Goal: Task Accomplishment & Management: Use online tool/utility

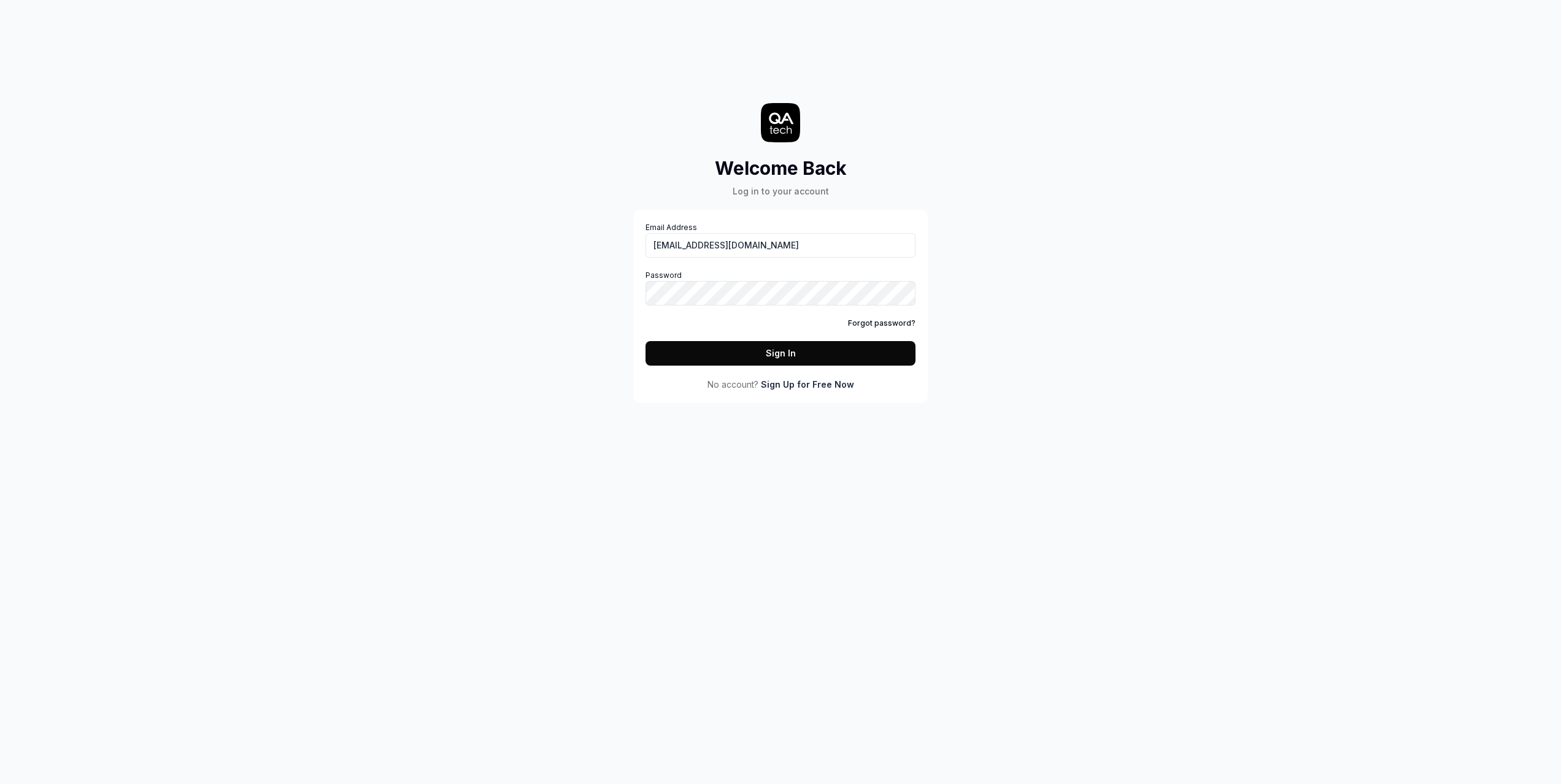
click at [755, 365] on button "Sign In" at bounding box center [781, 353] width 270 height 25
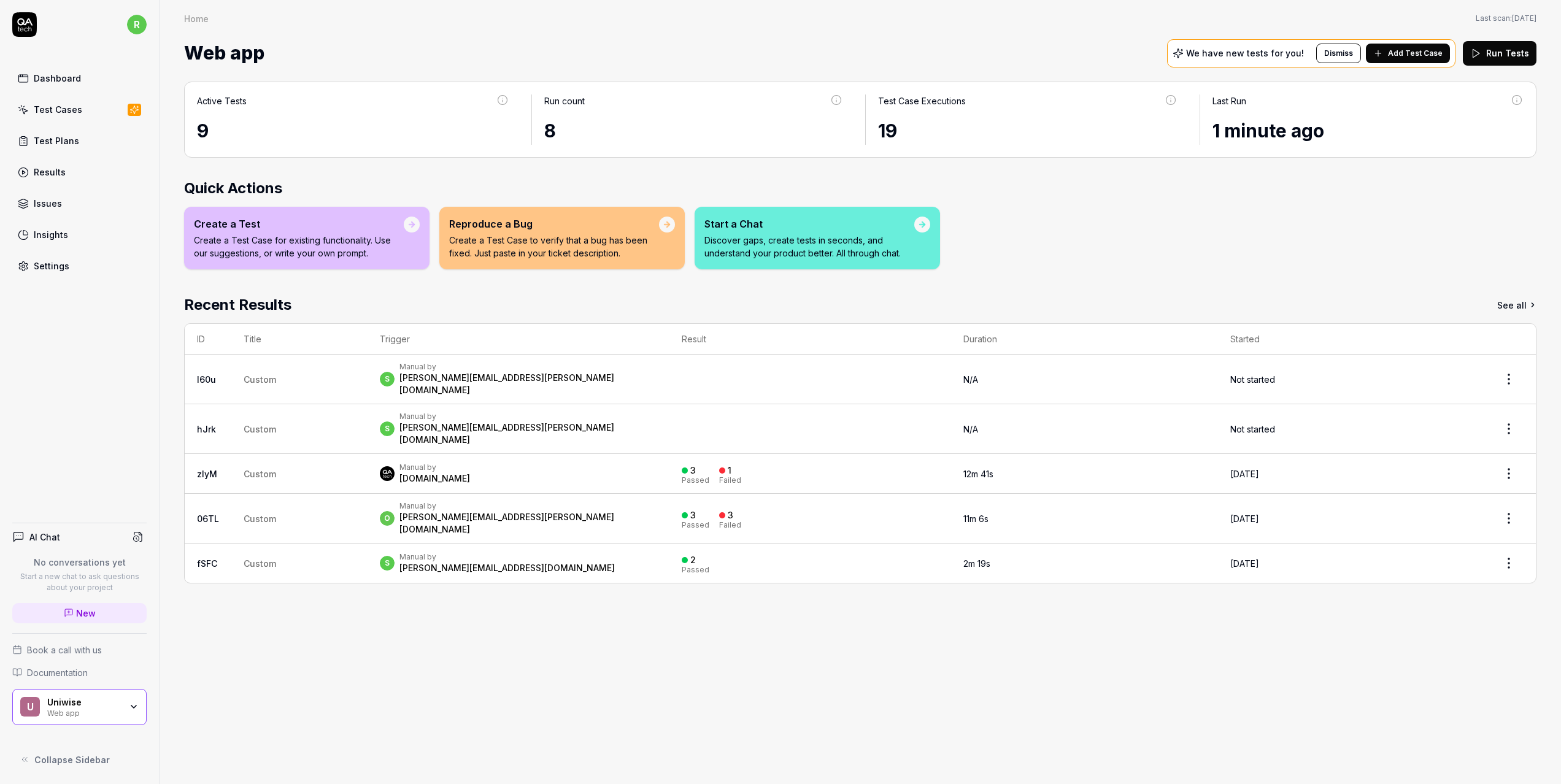
click at [1530, 61] on button "Run Tests" at bounding box center [1500, 53] width 74 height 25
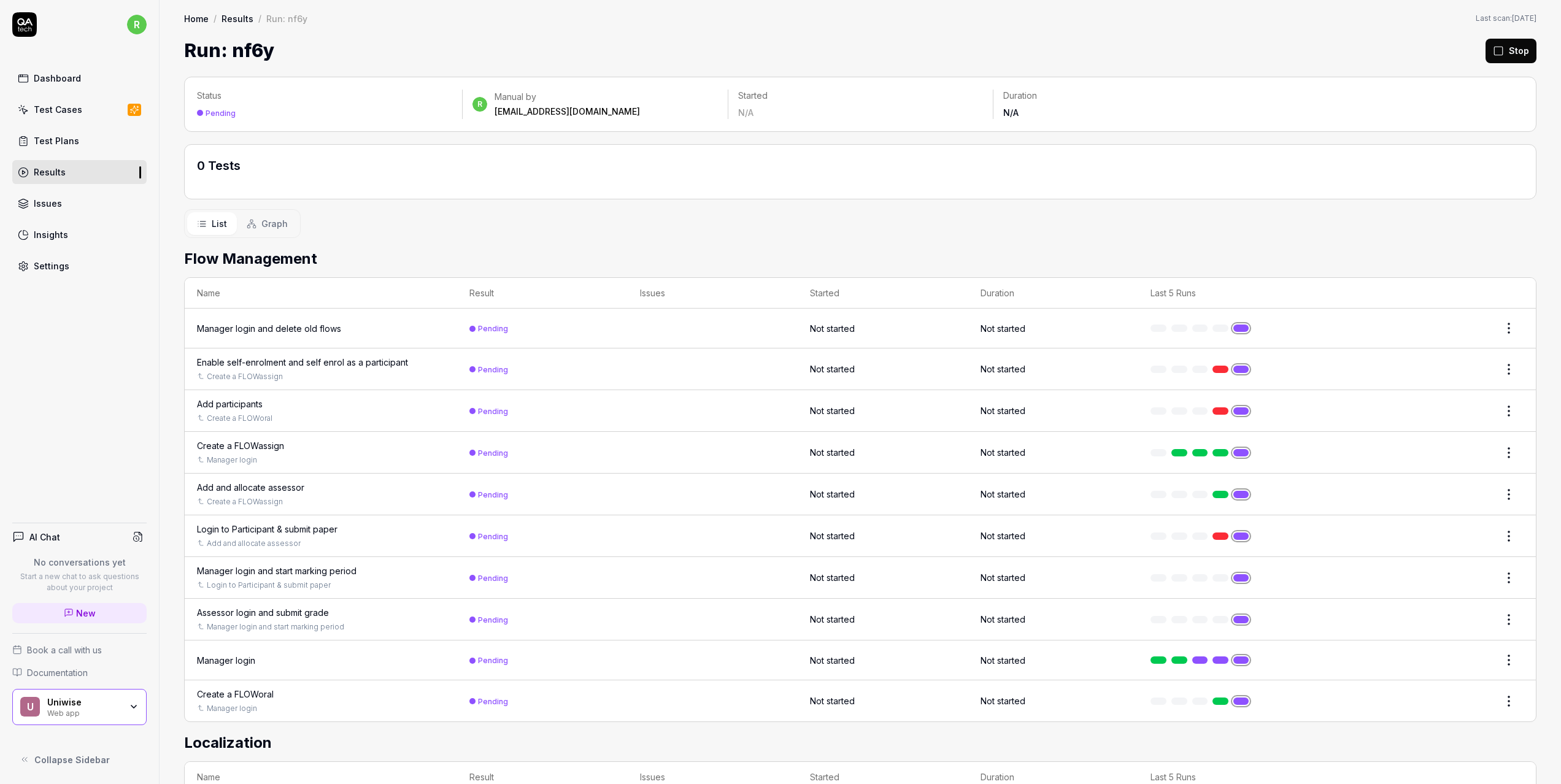
click at [286, 328] on div "Manager login and delete old flows" at bounding box center [269, 328] width 144 height 13
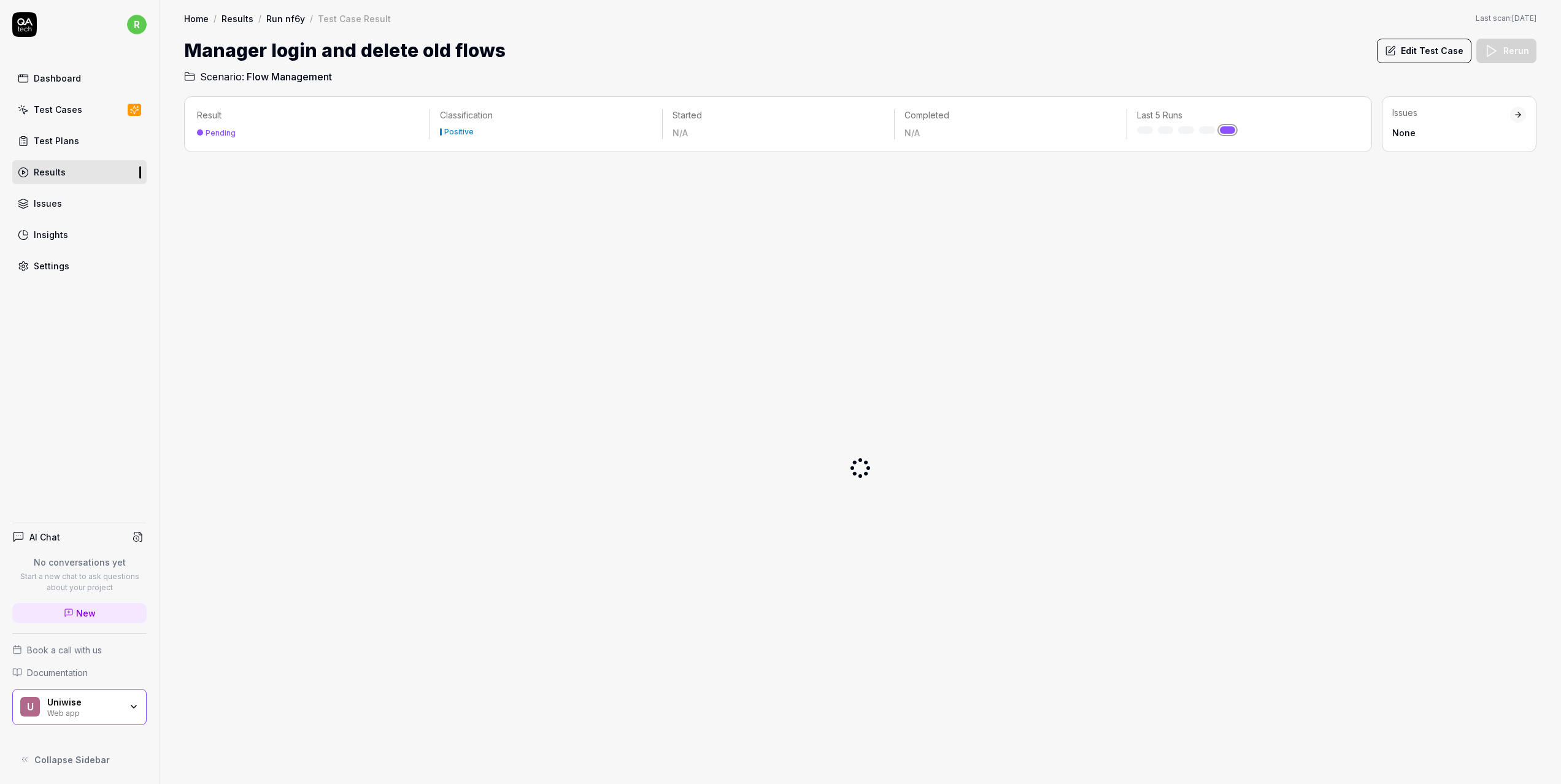
click at [82, 110] on link "Test Cases" at bounding box center [79, 110] width 134 height 24
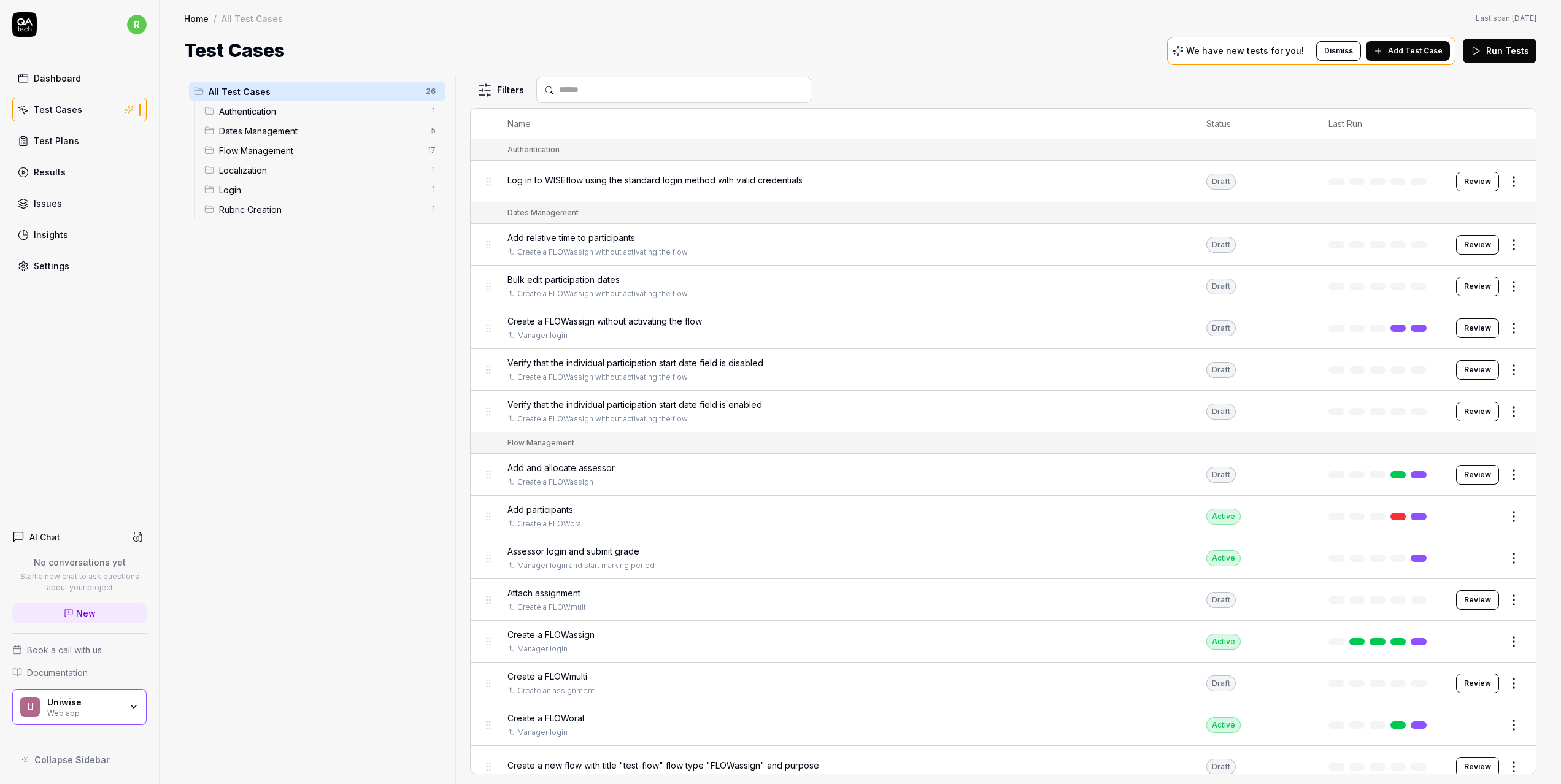
click at [1513, 190] on html "r Dashboard Test Cases Test Plans Results Issues Insights Settings AI Chat No c…" at bounding box center [780, 392] width 1561 height 784
click at [1465, 242] on div "Run Test" at bounding box center [1453, 233] width 117 height 27
click at [1465, 184] on button "Review" at bounding box center [1477, 182] width 43 height 20
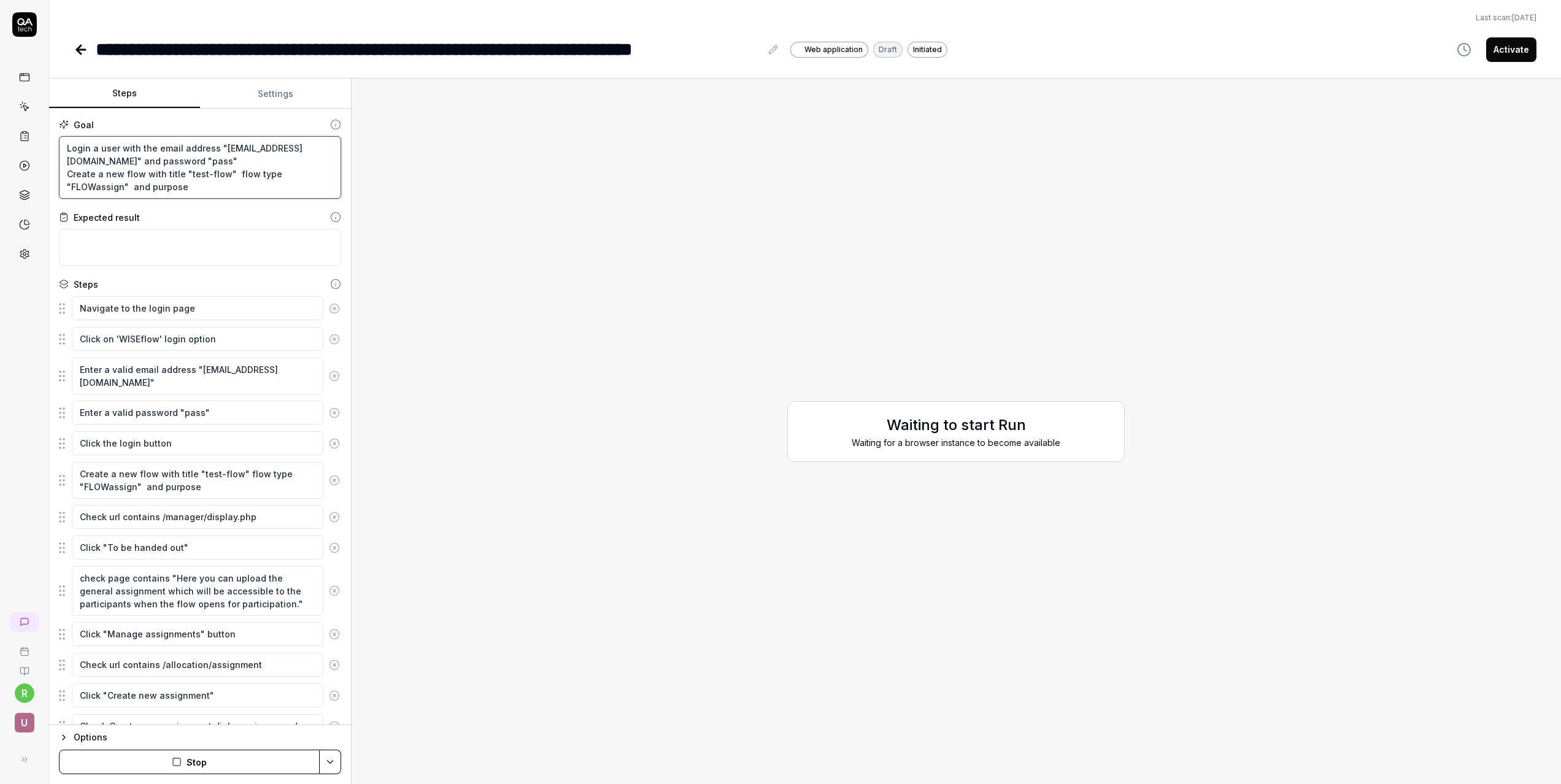
click at [185, 164] on textarea "Login a user with the email address "[EMAIL_ADDRESS][DOMAIN_NAME]" and password…" at bounding box center [200, 168] width 282 height 62
click at [25, 28] on icon at bounding box center [24, 24] width 25 height 25
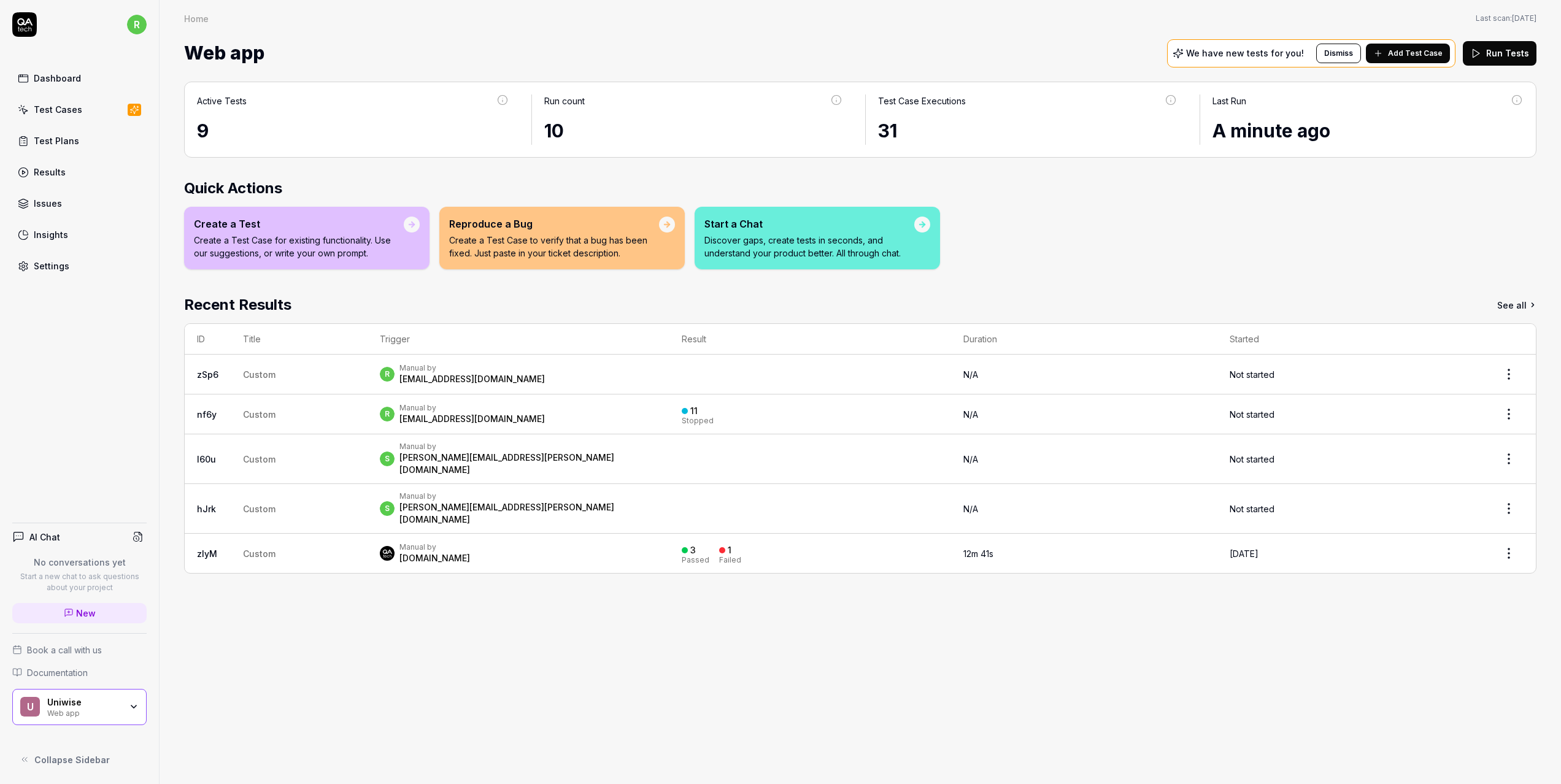
click at [416, 552] on div "[DOMAIN_NAME]" at bounding box center [435, 558] width 71 height 12
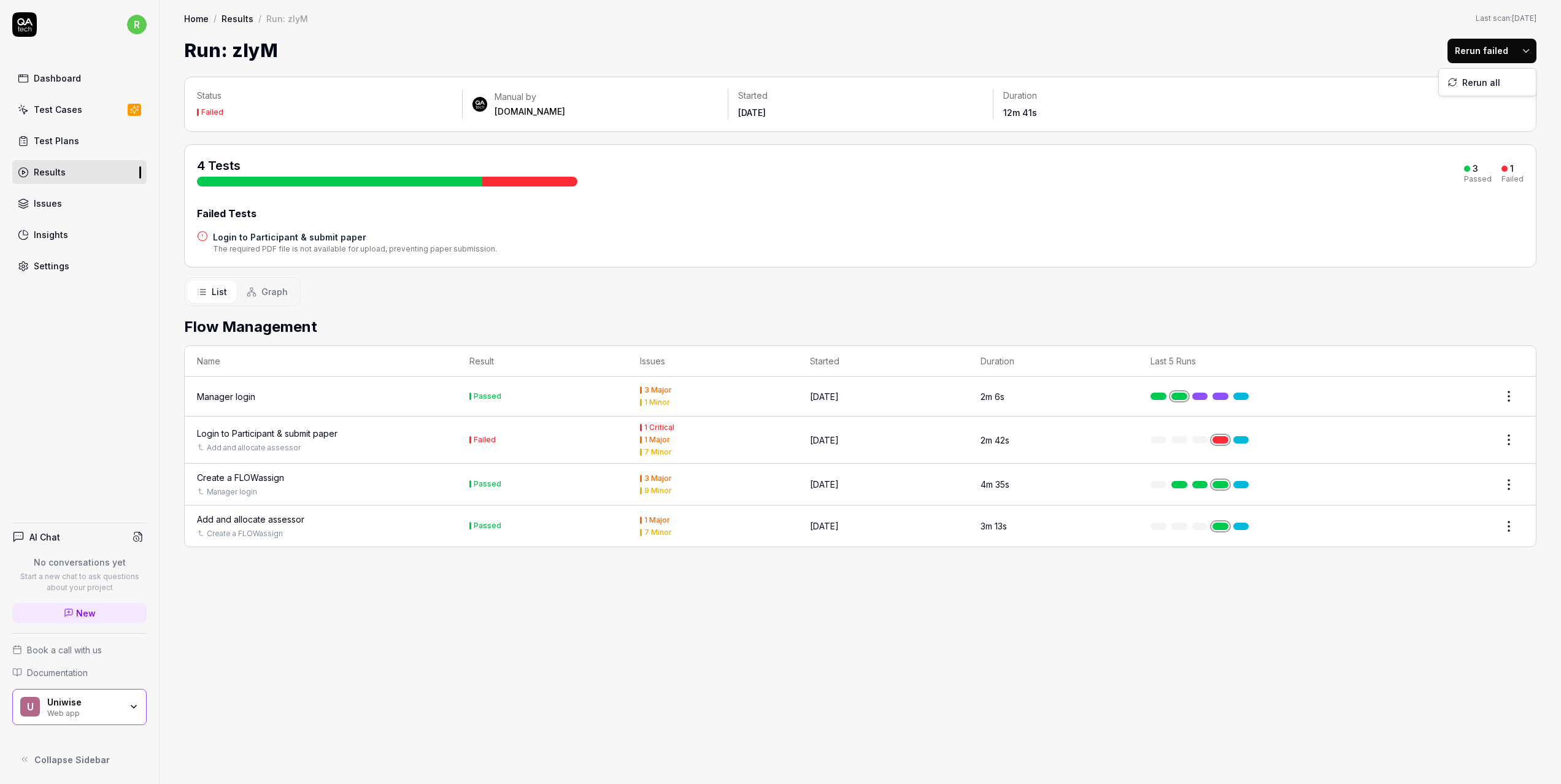
click at [1518, 51] on html "r Dashboard Test Cases Test Plans Results Issues Insights Settings AI Chat No c…" at bounding box center [780, 392] width 1561 height 784
click at [1490, 388] on html "r Dashboard Test Cases Test Plans Results Issues Insights Settings AI Chat No c…" at bounding box center [780, 392] width 1561 height 784
click at [1506, 393] on html "r Dashboard Test Cases Test Plans Results Issues Insights Settings AI Chat No c…" at bounding box center [780, 392] width 1561 height 784
click at [1481, 456] on div "Rerun test" at bounding box center [1472, 453] width 97 height 27
click at [214, 396] on div "Manager login" at bounding box center [226, 396] width 58 height 13
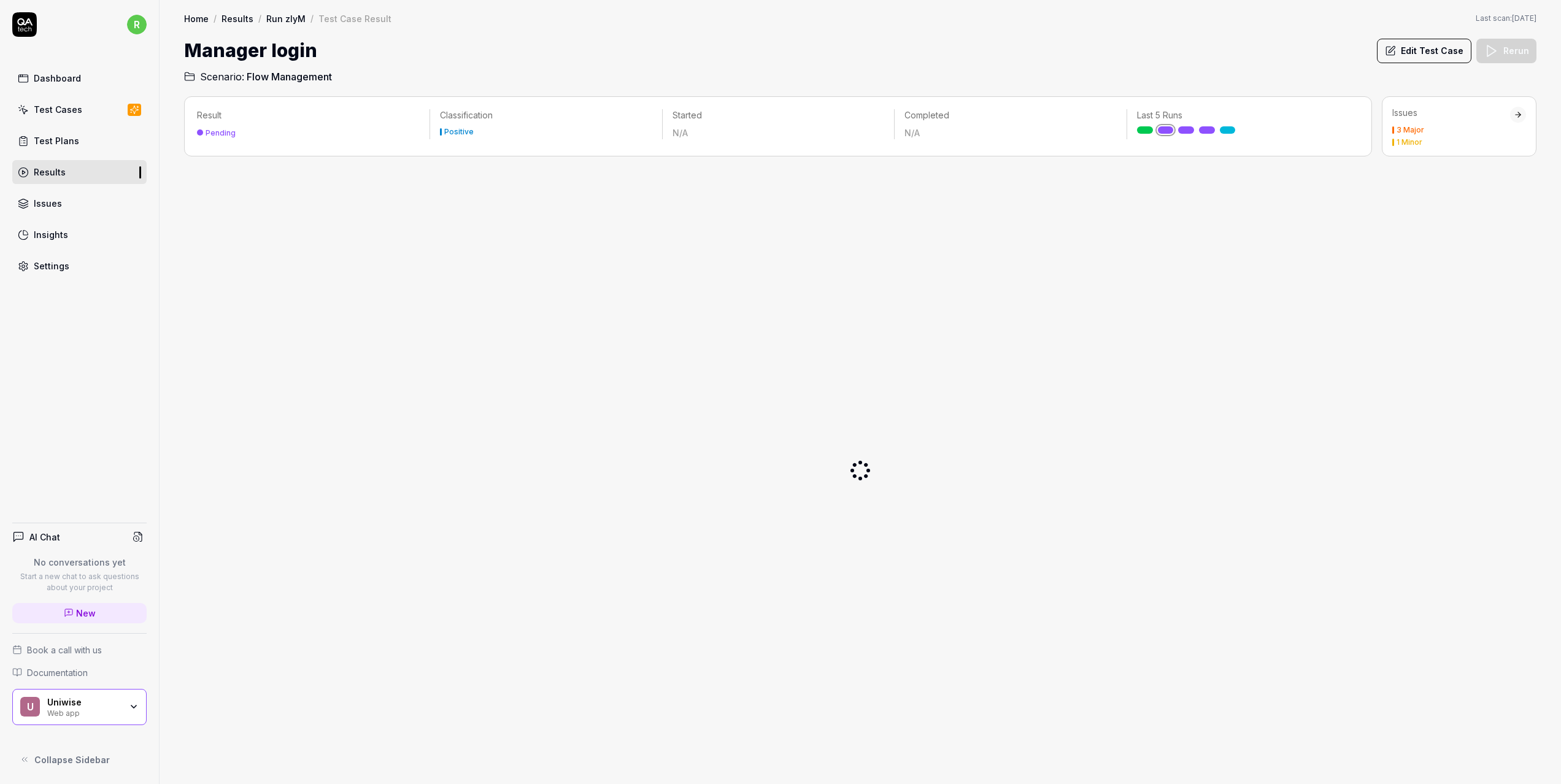
drag, startPoint x: 1444, startPoint y: 53, endPoint x: 1445, endPoint y: 60, distance: 7.1
click at [1444, 54] on button "Edit Test Case" at bounding box center [1424, 51] width 94 height 25
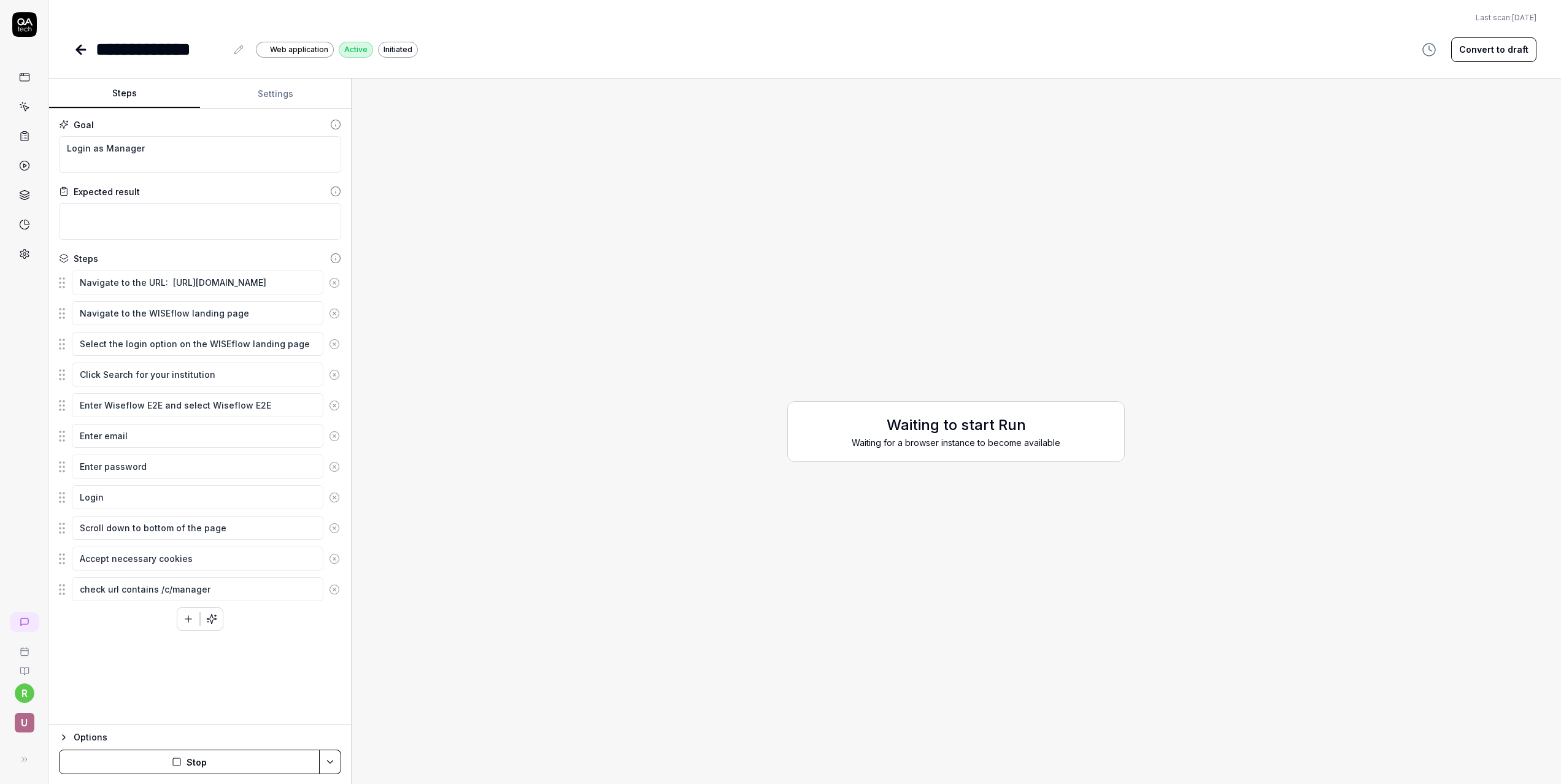
click at [1335, 110] on div "Waiting to start Run Waiting for a browser instance to become available" at bounding box center [956, 432] width 1189 height 686
click at [68, 49] on div "**********" at bounding box center [805, 31] width 1512 height 63
click at [77, 48] on icon at bounding box center [78, 49] width 4 height 8
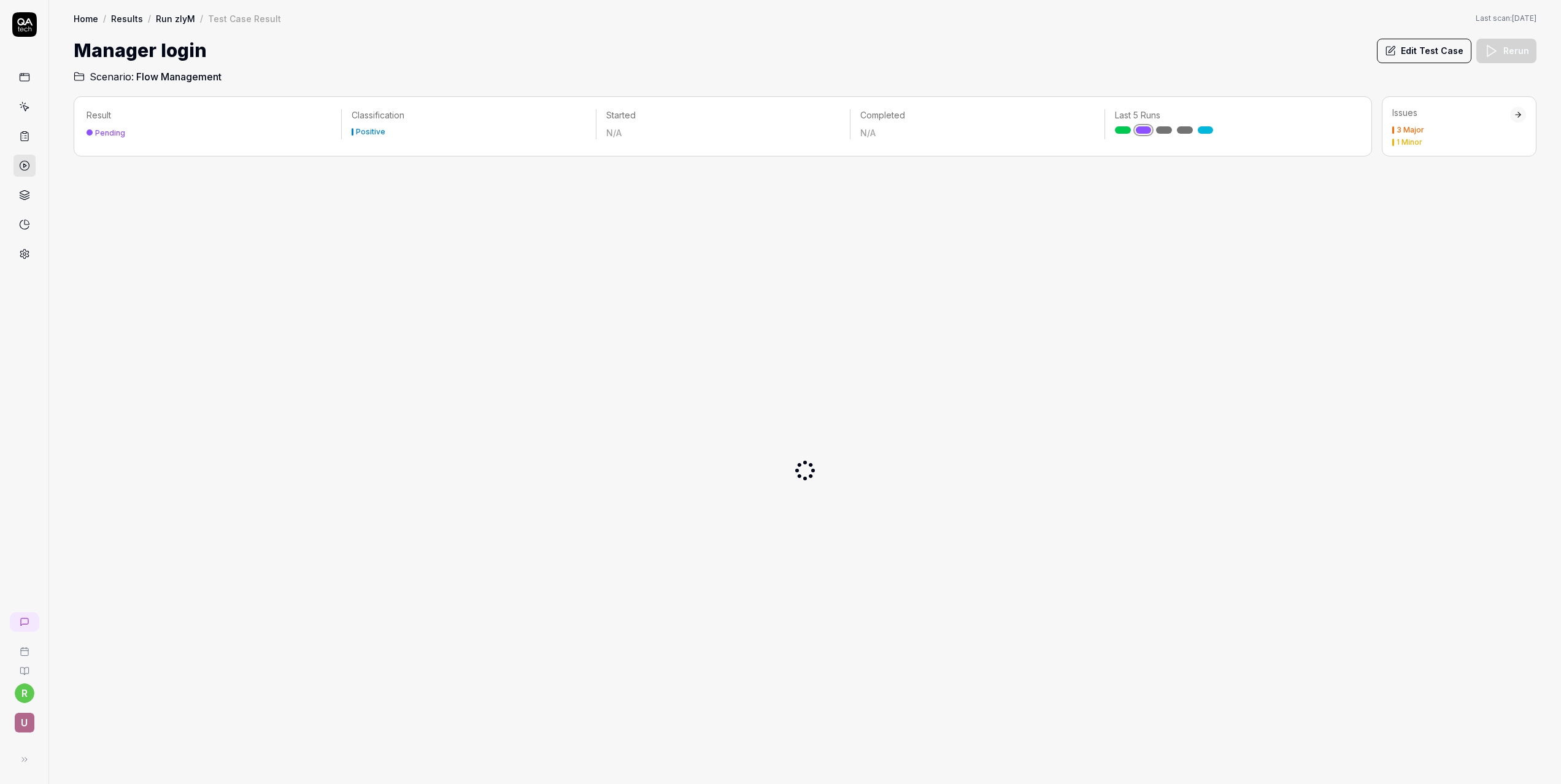
click at [25, 703] on button "U" at bounding box center [24, 719] width 39 height 32
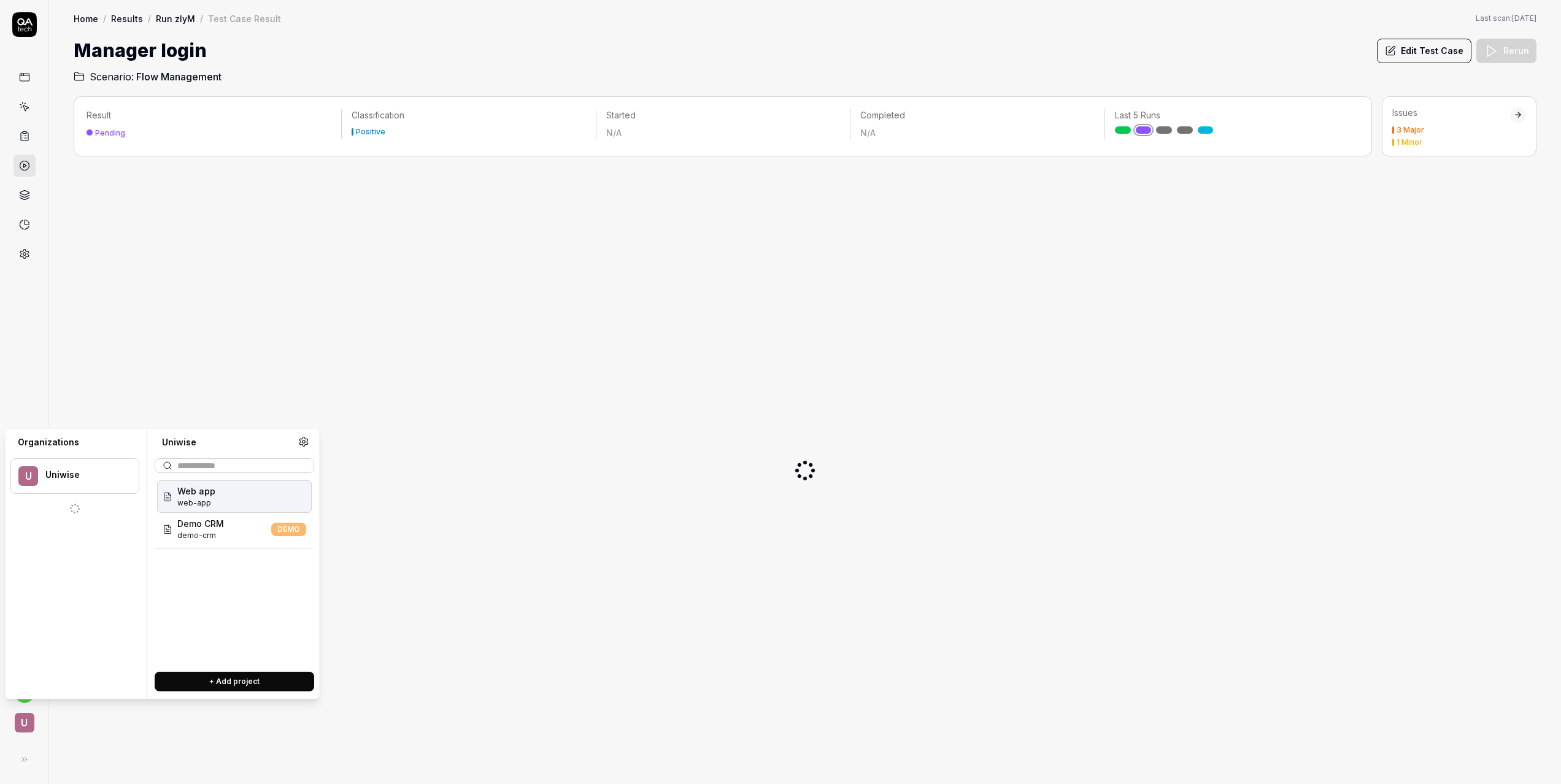
click at [25, 696] on div "Organizations U Uniwise Uniwise Web app web-app Demo CRM demo-crm DEMO + Add pr…" at bounding box center [163, 563] width 315 height 271
click at [248, 535] on div "Demo CRM demo-crm DEMO" at bounding box center [234, 529] width 155 height 33
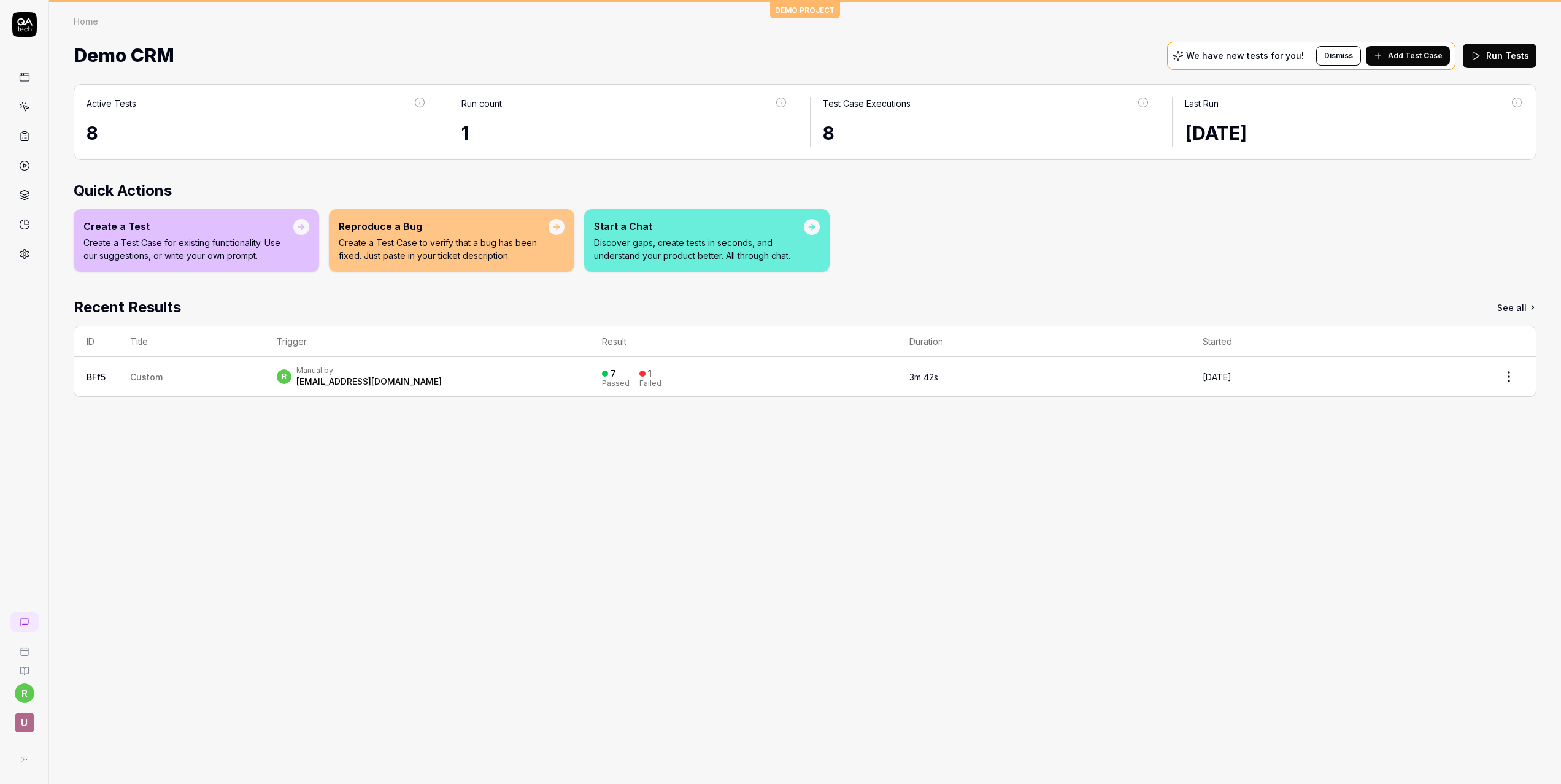
click at [1500, 57] on button "Run Tests" at bounding box center [1500, 55] width 74 height 25
click at [1512, 420] on html "r U DEMO PROJECT Home Home Demo CRM We have new tests for you! Dismiss Add Test…" at bounding box center [780, 392] width 1561 height 784
click at [1514, 384] on html "Run started r U DEMO PROJECT Home Home Demo CRM We have new tests for you! Dism…" at bounding box center [780, 392] width 1561 height 784
click at [1511, 381] on html "Run started r U DEMO PROJECT Home Home Demo CRM We have new tests for you! Dism…" at bounding box center [780, 392] width 1561 height 784
click at [1509, 378] on html "r U DEMO PROJECT Home Home Demo CRM We have new tests for you! Dismiss Add Test…" at bounding box center [780, 392] width 1561 height 784
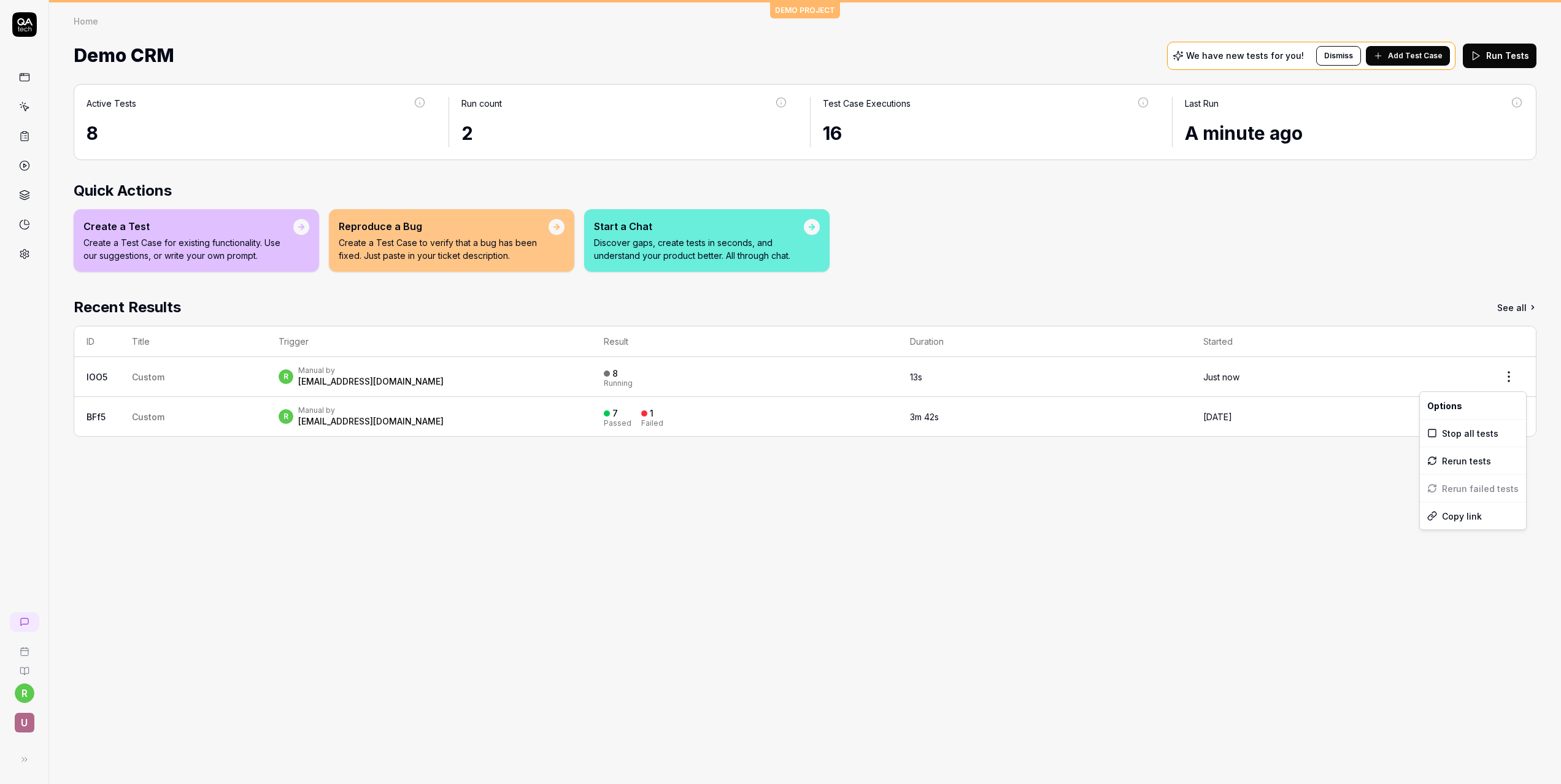
click at [1367, 476] on html "r U DEMO PROJECT Home Home Demo CRM We have new tests for you! Dismiss Add Test…" at bounding box center [780, 392] width 1561 height 784
click at [1264, 372] on td "Just now" at bounding box center [1336, 377] width 291 height 40
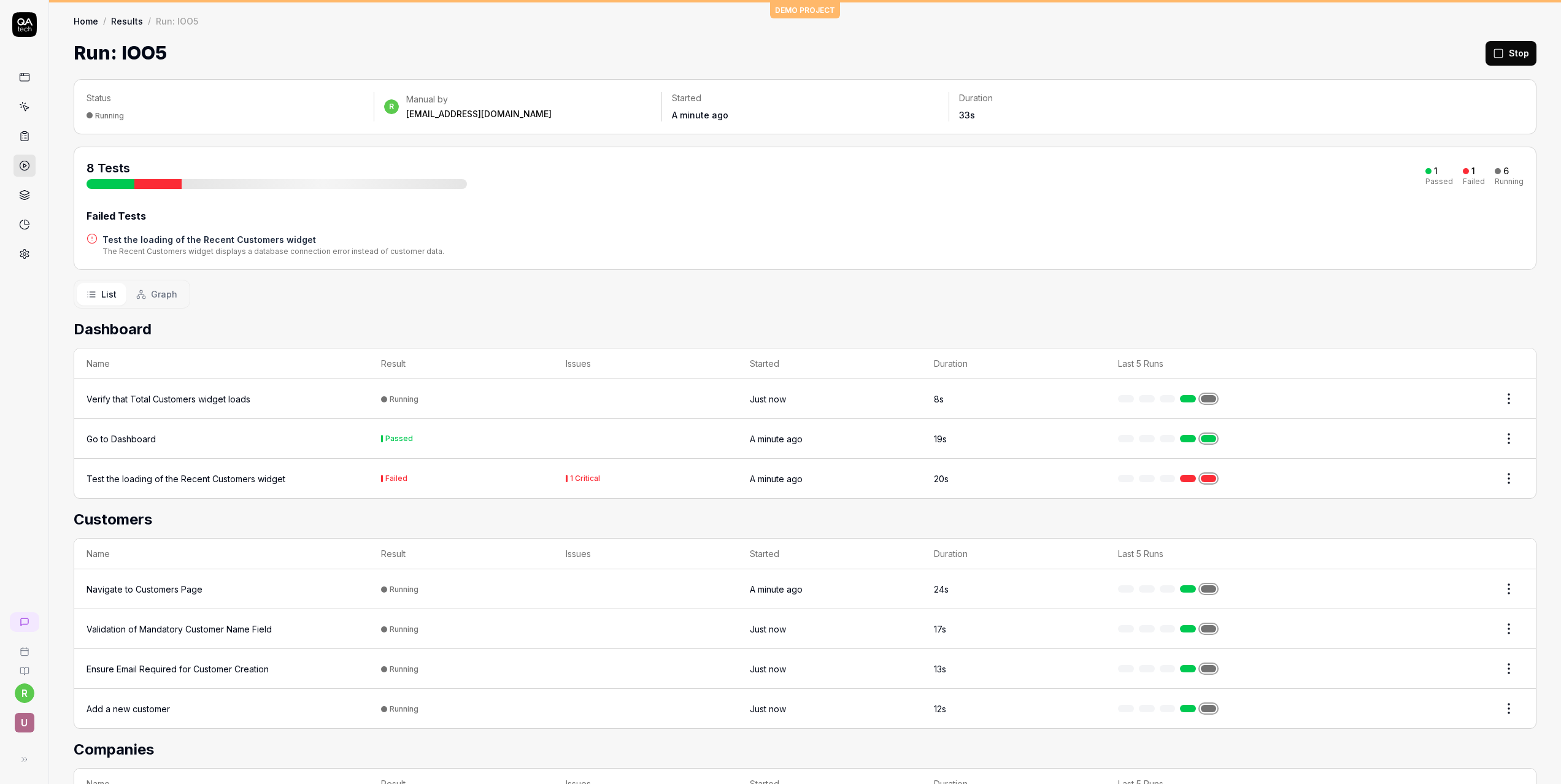
click at [1503, 400] on html "r U DEMO PROJECT Home / Results / Run: IOO5 Home / Results / Run: IOO5 Run: IOO…" at bounding box center [780, 392] width 1561 height 784
click at [1459, 212] on html "r U DEMO PROJECT Home / Results / Run: IOO5 Home / Results / Run: IOO5 Run: IOO…" at bounding box center [780, 392] width 1561 height 784
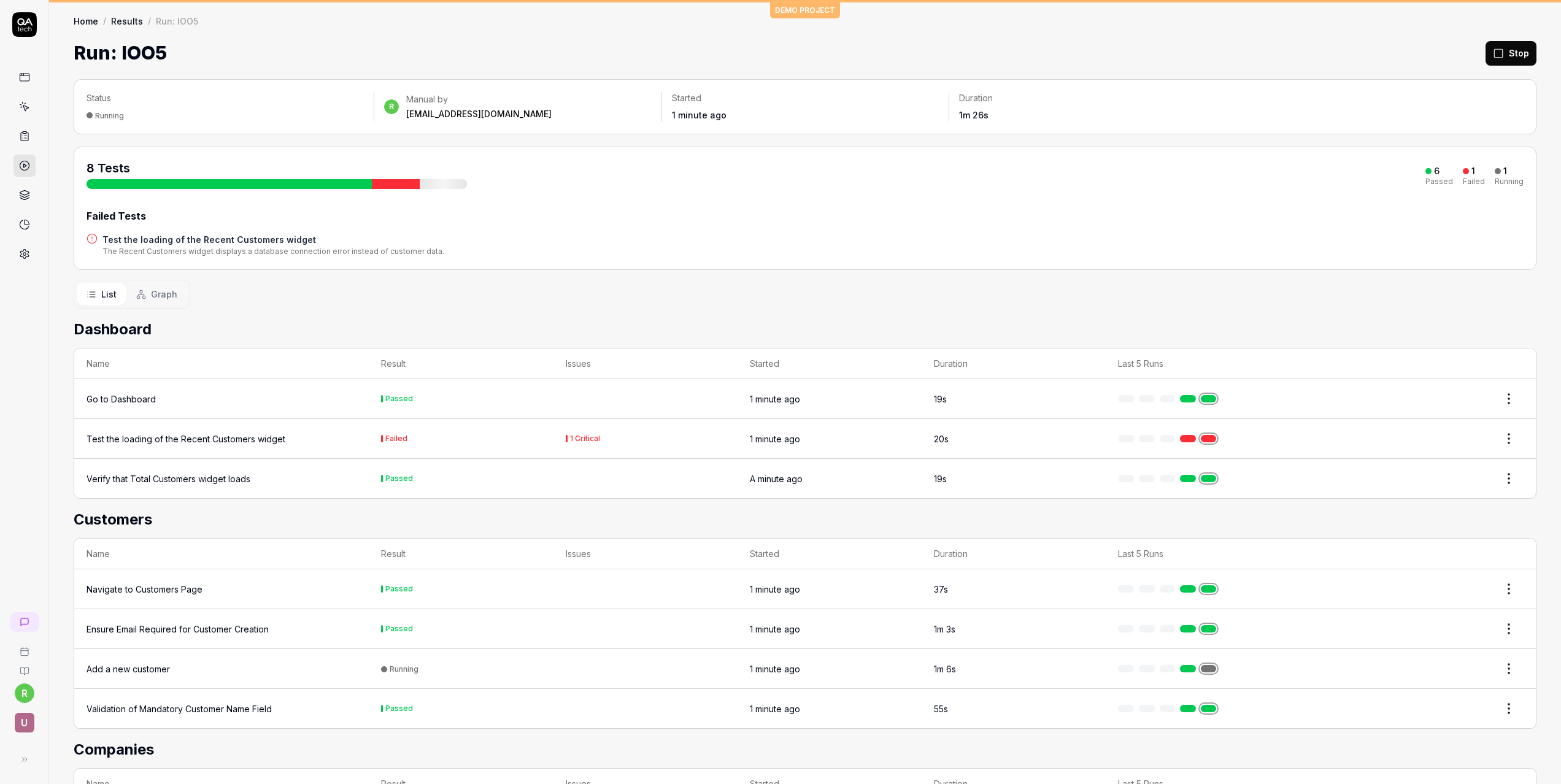
click at [812, 13] on div "Home / Results / Run: IOO5 Home / Results / Run: IOO5 Run: IOO5 Stop" at bounding box center [805, 34] width 1512 height 64
click at [1497, 408] on html "r U DEMO PROJECT Home / Results / Run: IOO5 Home / Results / Run: IOO5 Run: IOO…" at bounding box center [780, 392] width 1561 height 784
click at [1398, 325] on html "r U DEMO PROJECT Home / Results / Run: IOO5 Home / Results / Run: IOO5 Run: IOO…" at bounding box center [780, 392] width 1561 height 784
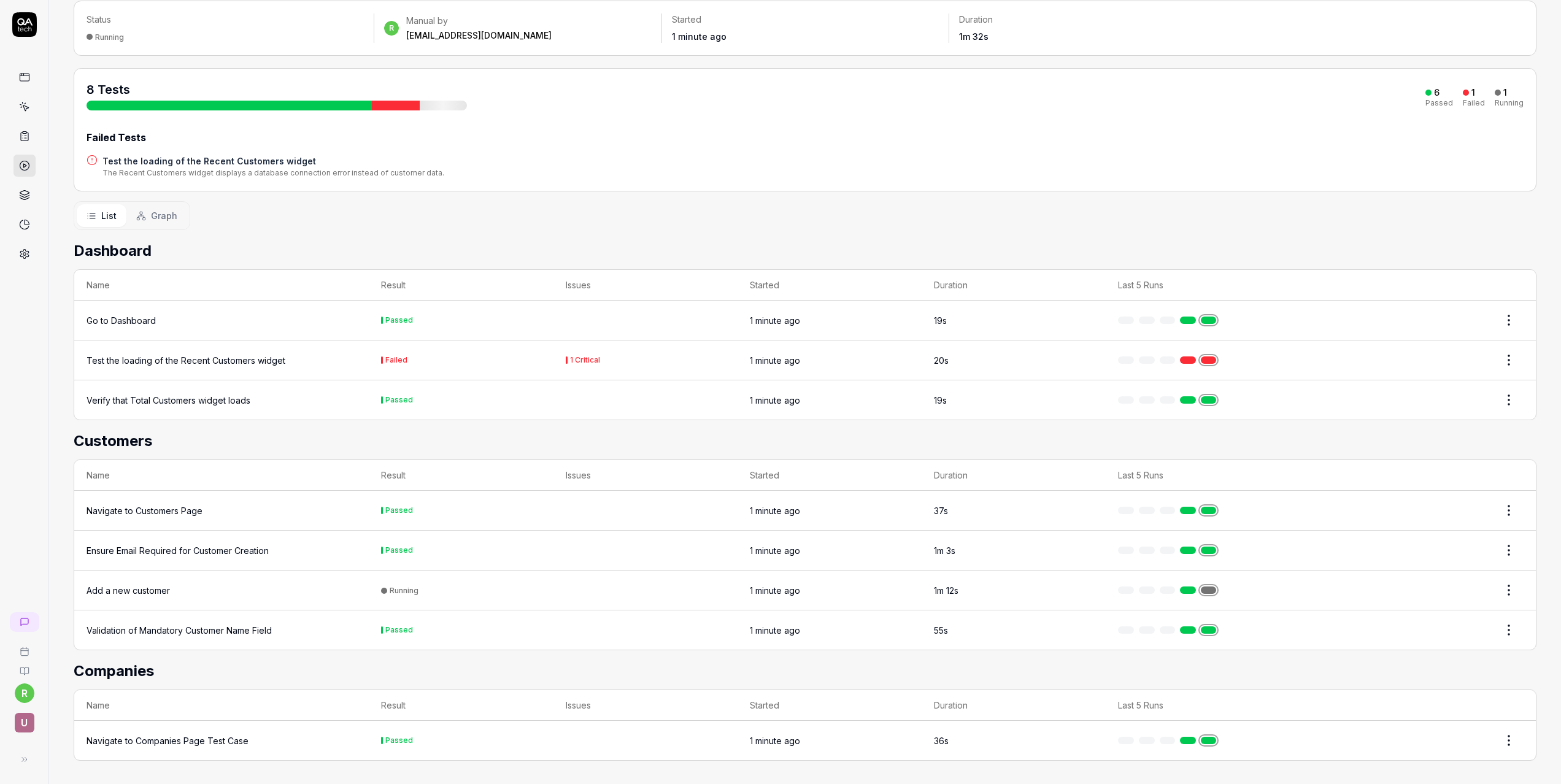
scroll to position [80, 0]
click at [103, 323] on div "Go to Dashboard" at bounding box center [121, 319] width 69 height 13
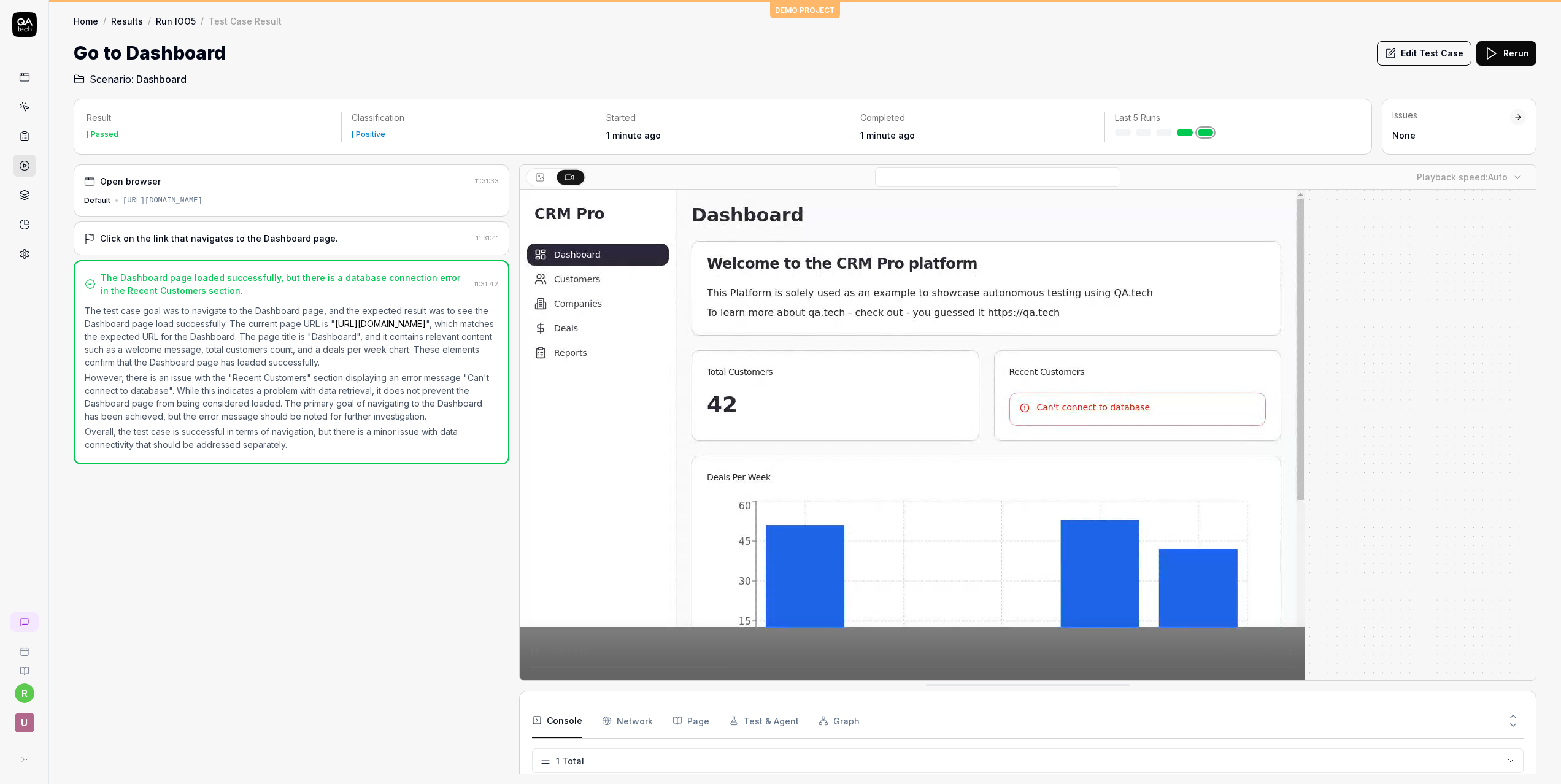
click at [309, 189] on div "Open browser 11:31:33 Default [URL][DOMAIN_NAME]" at bounding box center [291, 191] width 435 height 52
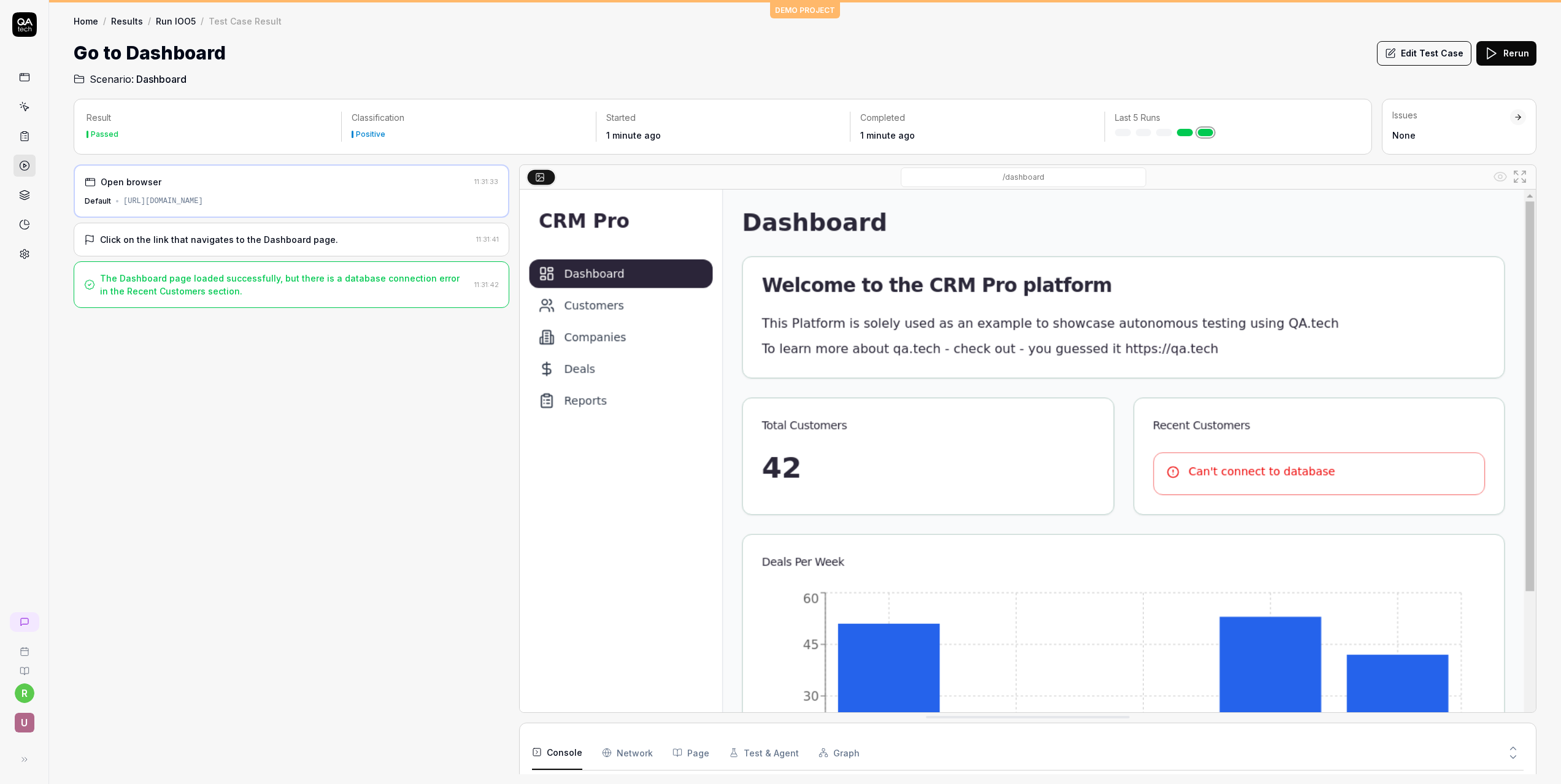
click at [752, 755] on button "Test & Agent" at bounding box center [764, 753] width 70 height 34
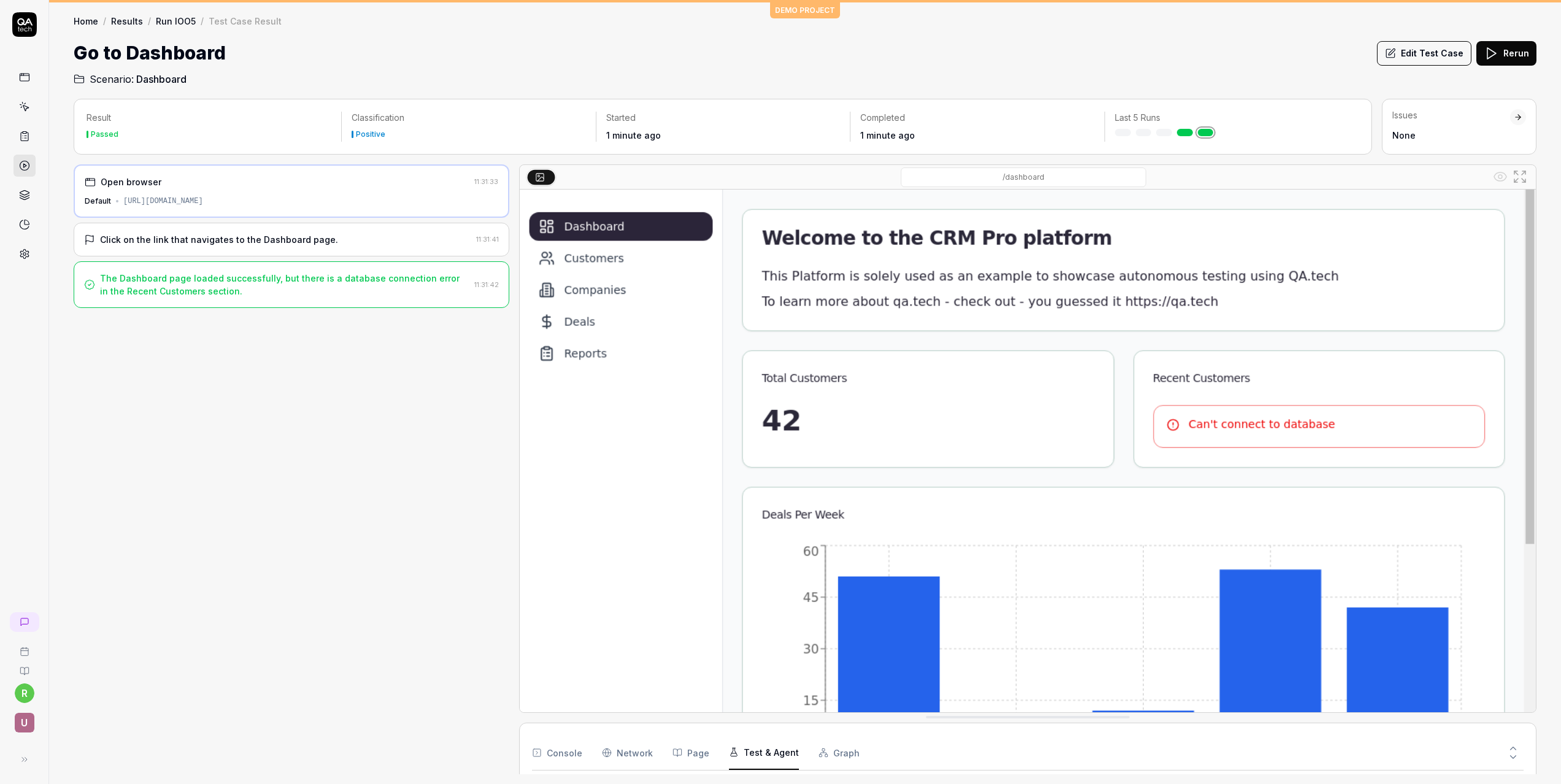
scroll to position [106, 0]
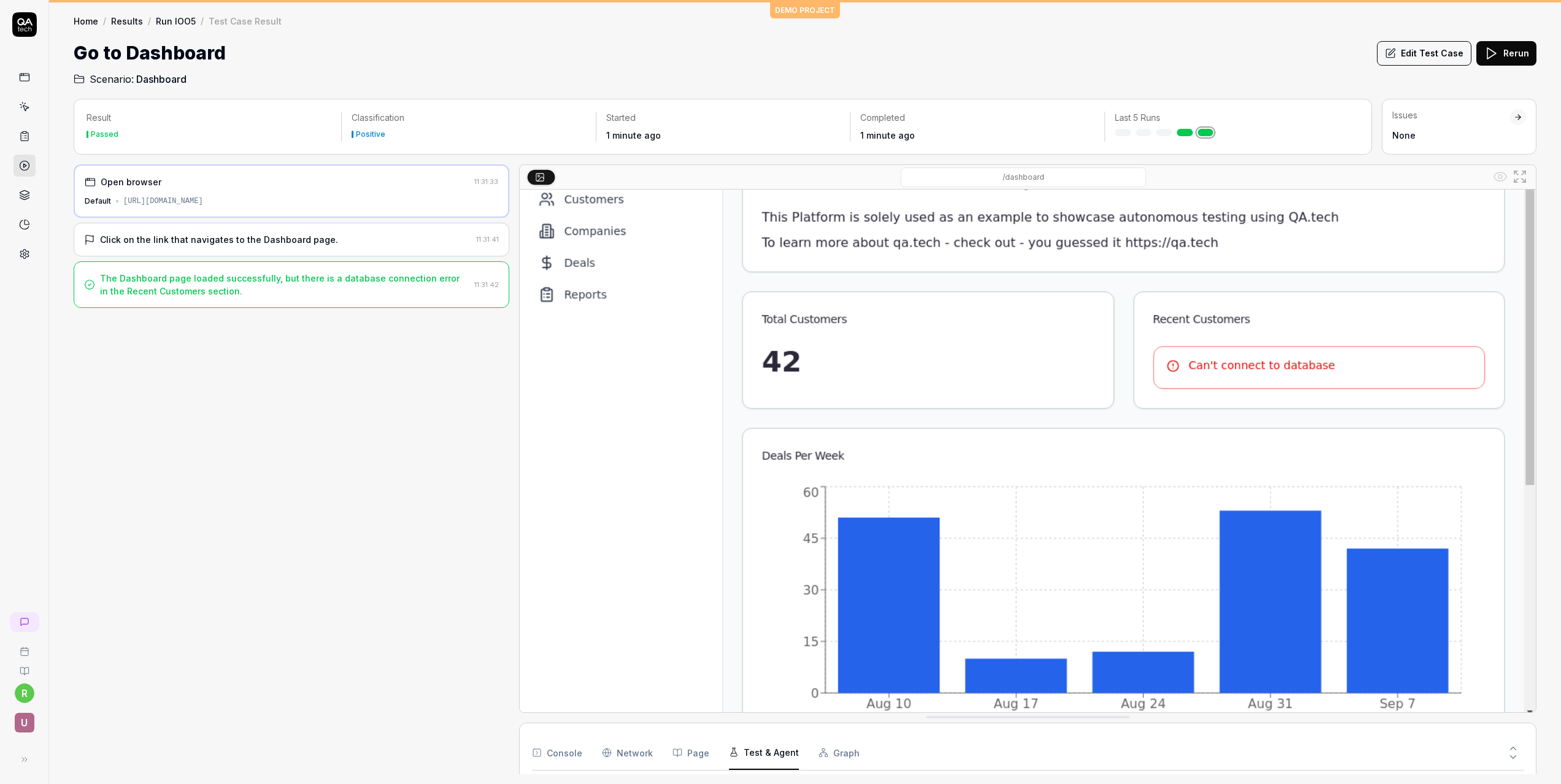
drag, startPoint x: 1514, startPoint y: 761, endPoint x: 1514, endPoint y: 769, distance: 8.0
click at [1514, 762] on button at bounding box center [1513, 759] width 21 height 16
click at [1516, 778] on div "Result Passed Classification Positive Started 1 minute ago Completed 1 minute a…" at bounding box center [805, 435] width 1512 height 697
click at [1514, 761] on icon at bounding box center [1513, 757] width 11 height 11
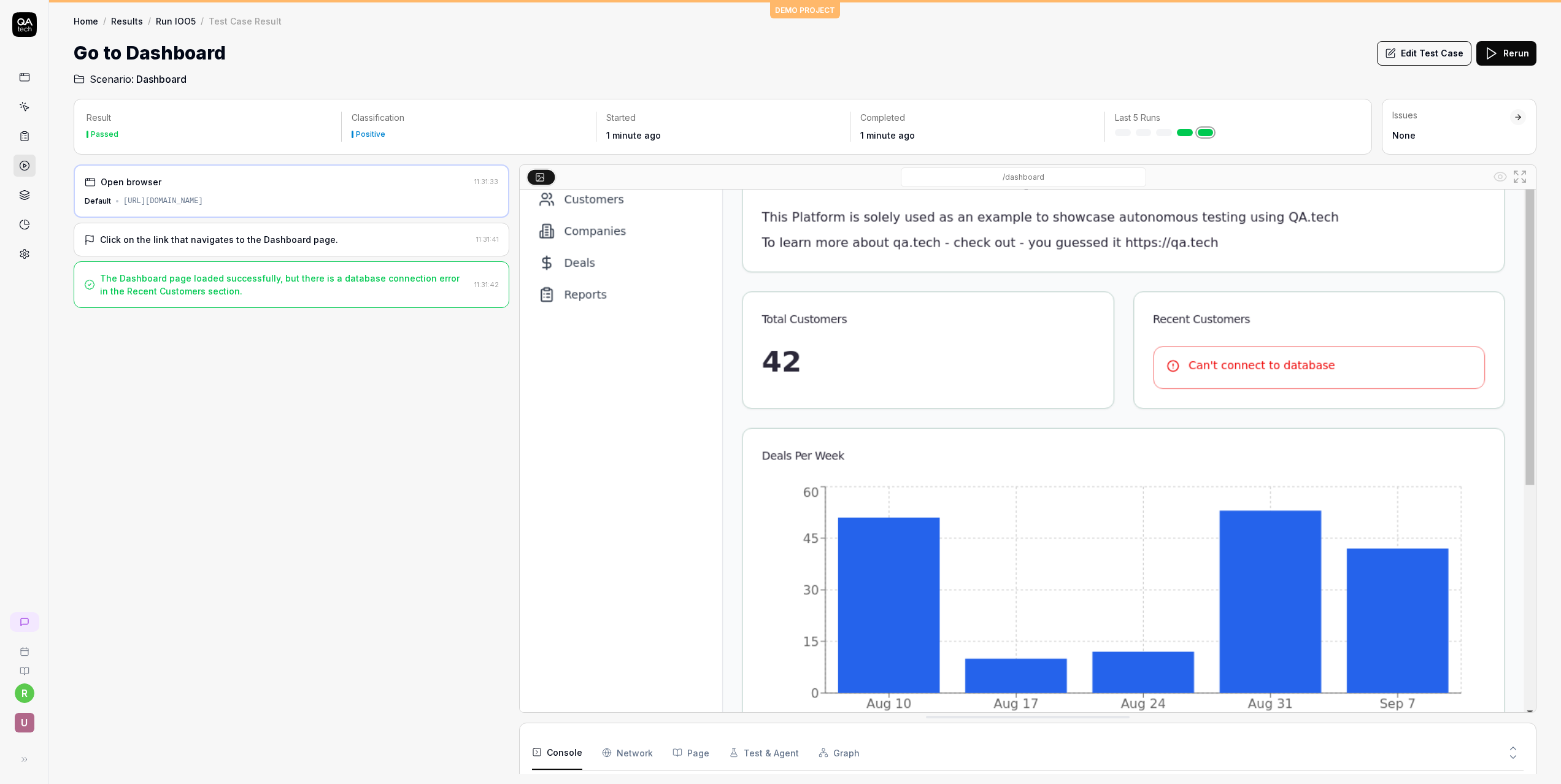
click at [565, 760] on button "Console" at bounding box center [557, 753] width 50 height 34
click at [620, 752] on Requests "Network" at bounding box center [627, 753] width 51 height 34
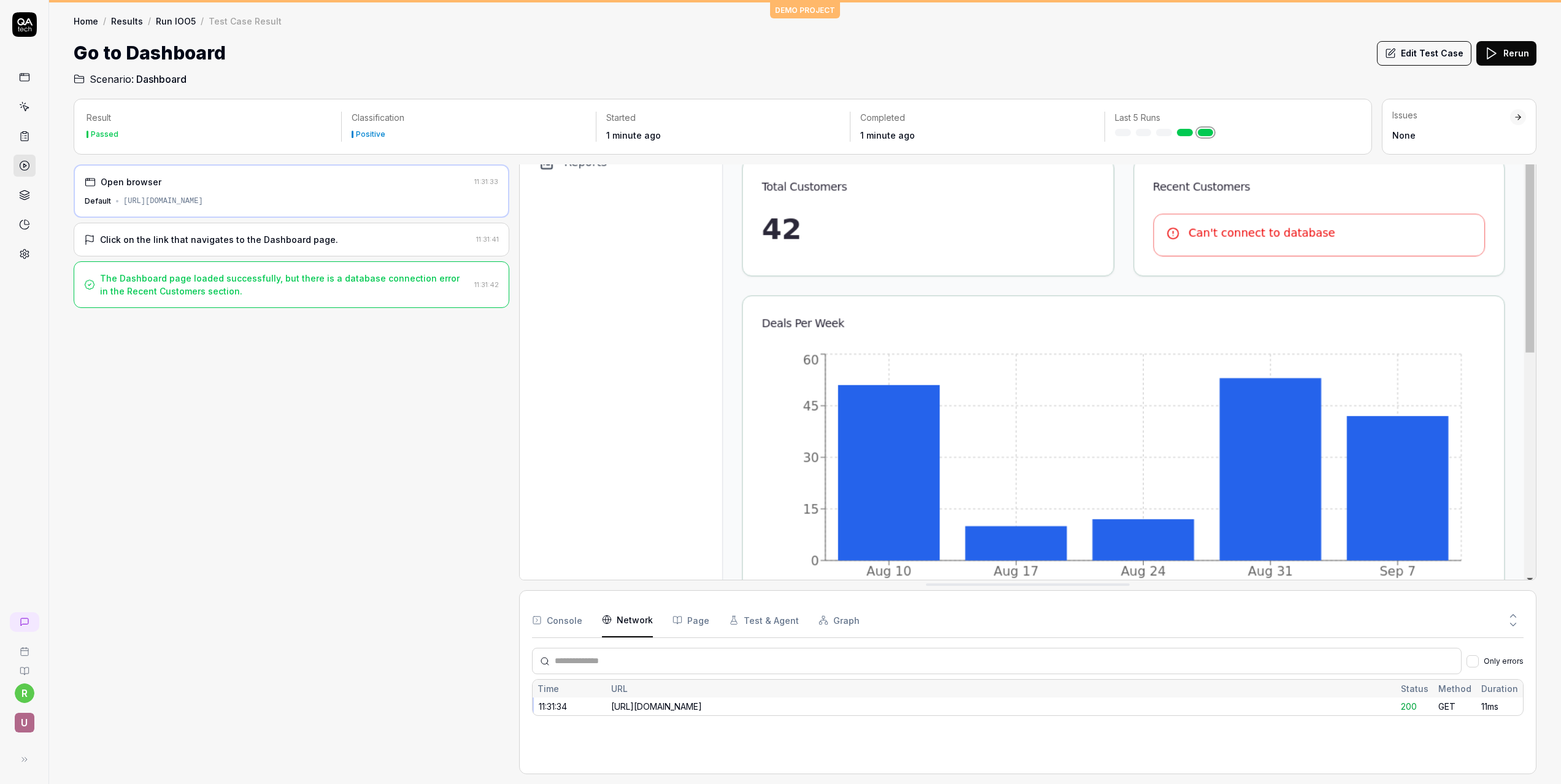
click at [368, 263] on div "The Dashboard page loaded successfully, but there is a database connection erro…" at bounding box center [291, 284] width 435 height 47
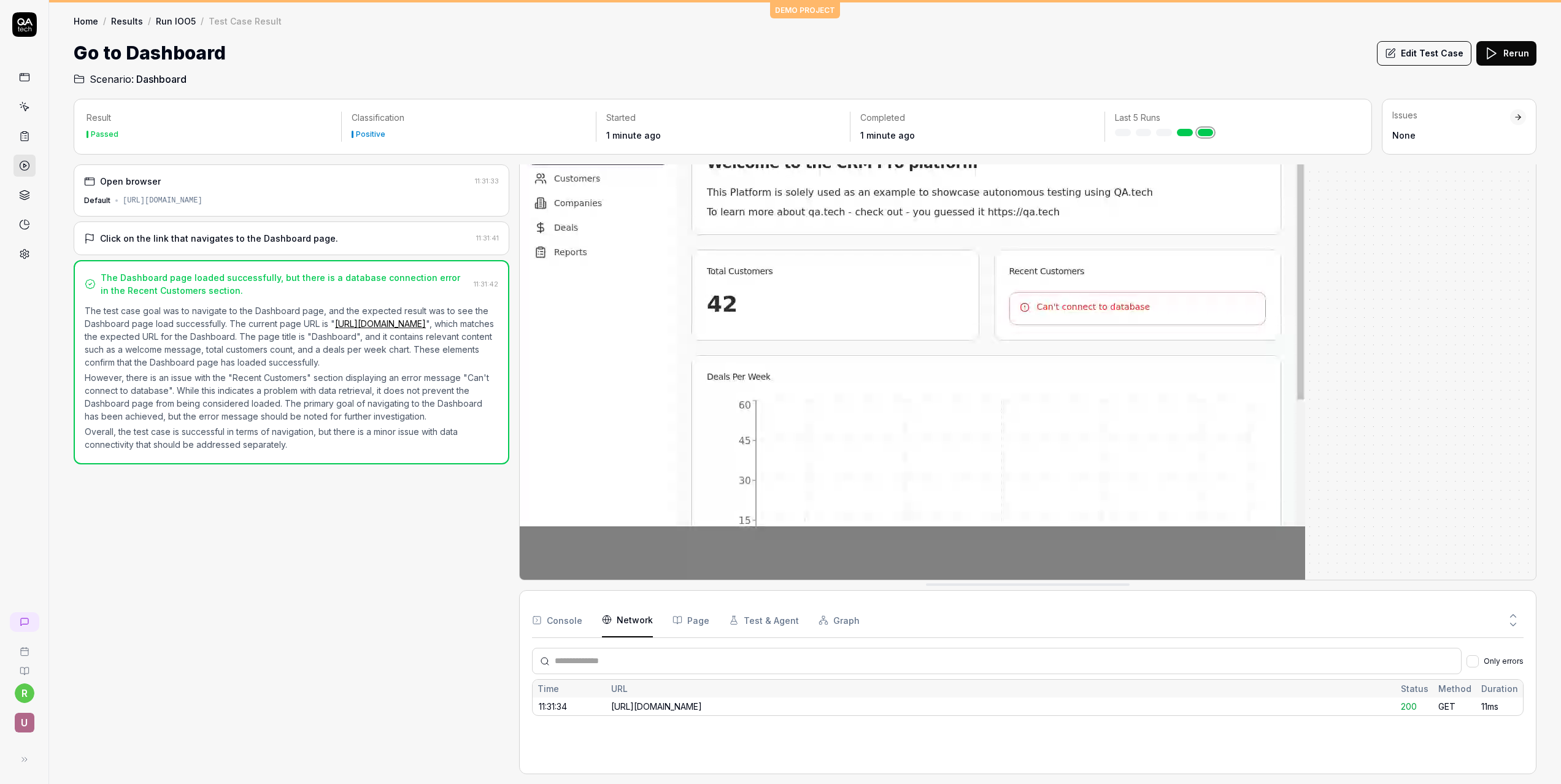
click at [742, 613] on button "Test & Agent" at bounding box center [764, 620] width 70 height 34
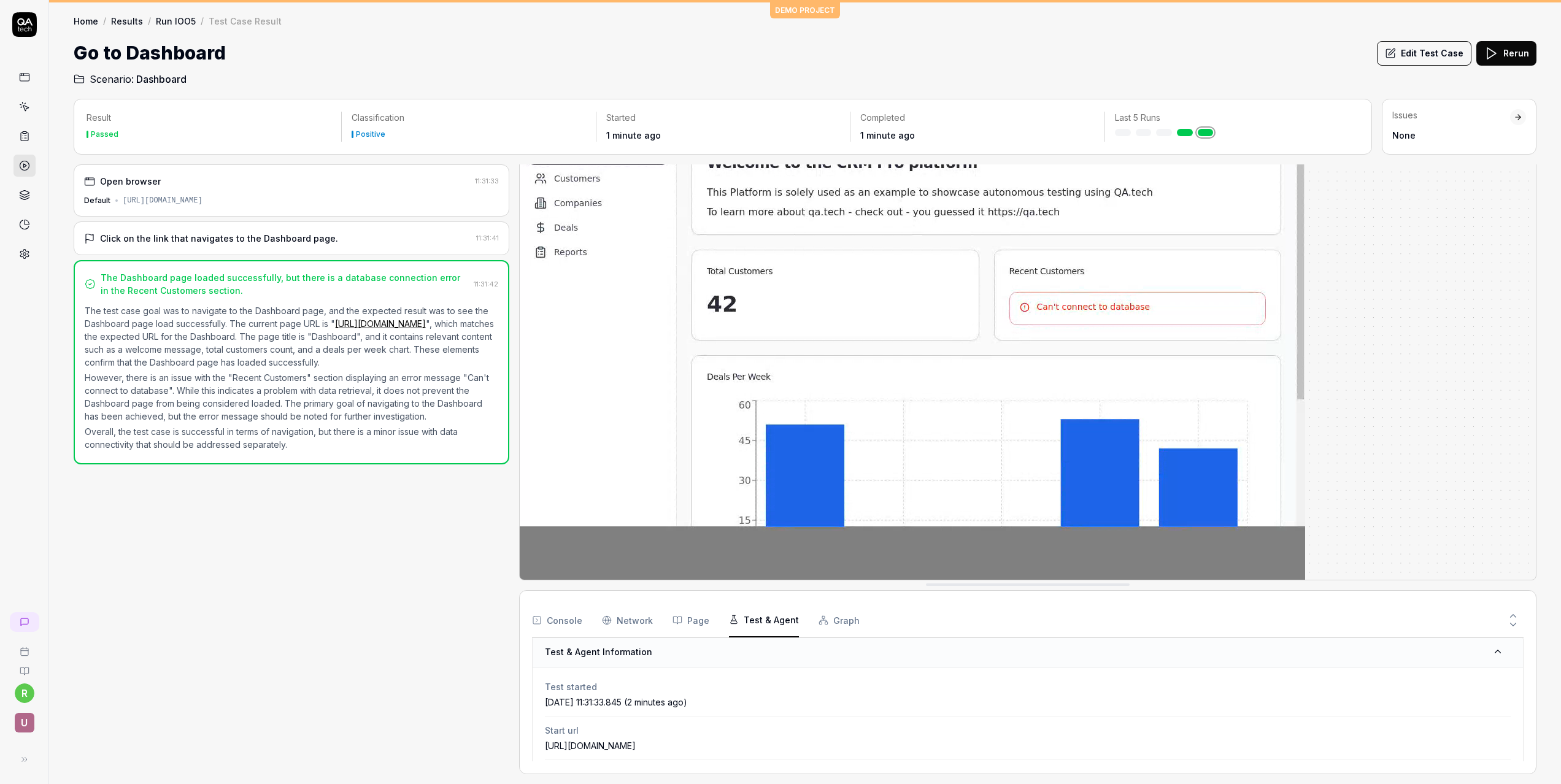
scroll to position [0, 0]
click at [825, 619] on button "Graph" at bounding box center [839, 620] width 41 height 34
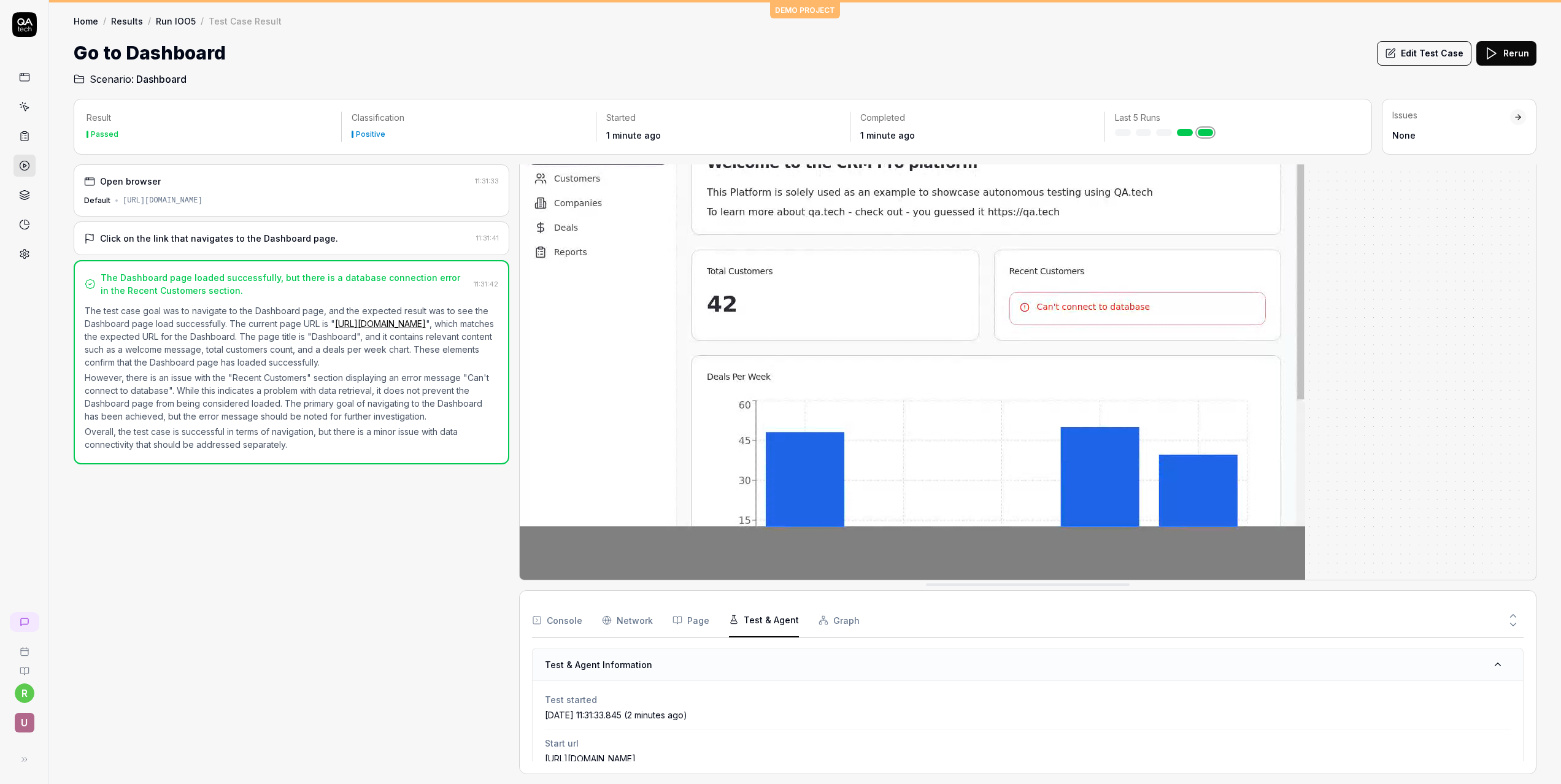
click at [767, 625] on button "Test & Agent" at bounding box center [764, 620] width 70 height 34
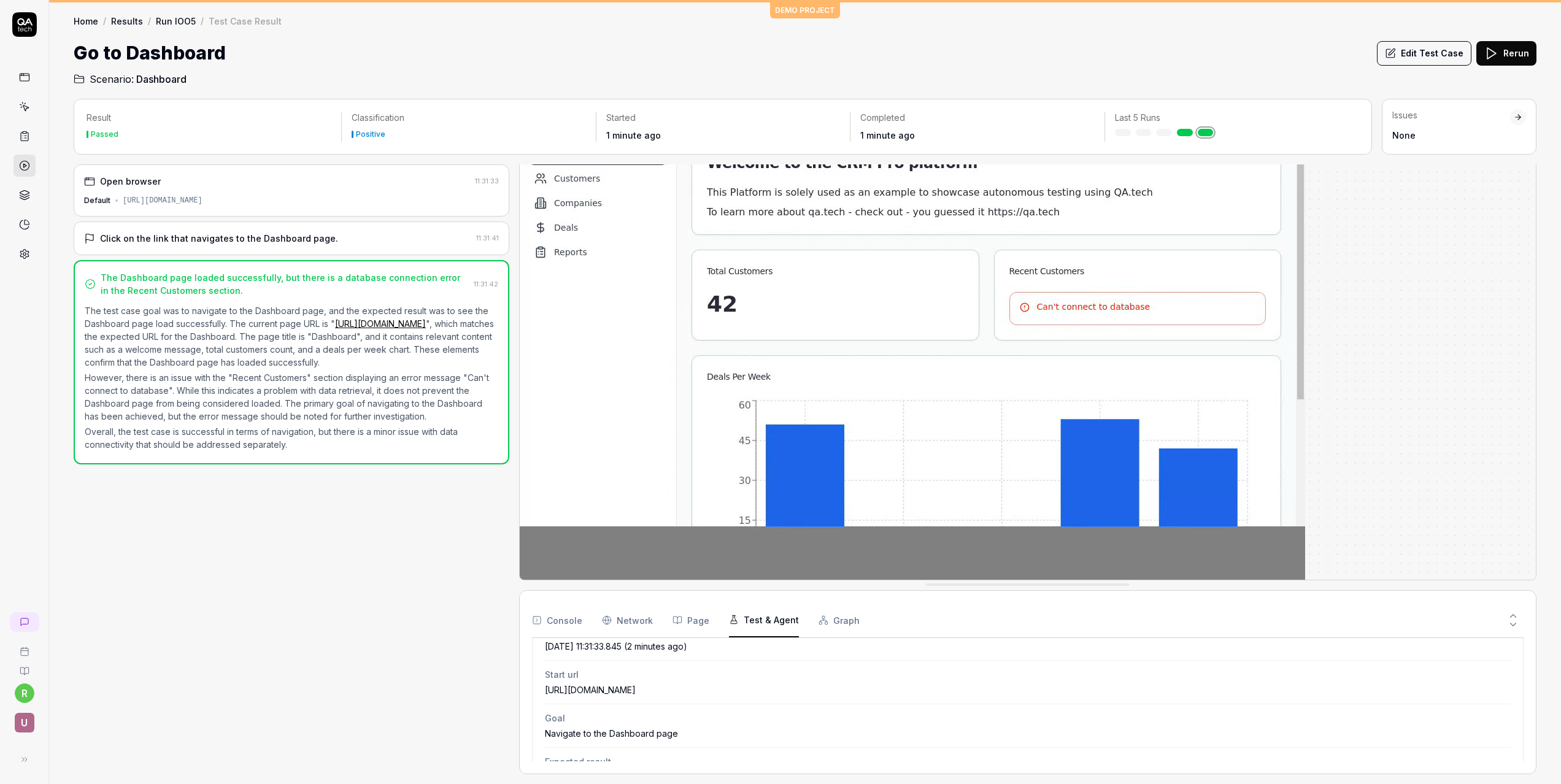
scroll to position [71, 0]
click at [697, 622] on button "Page" at bounding box center [691, 620] width 37 height 34
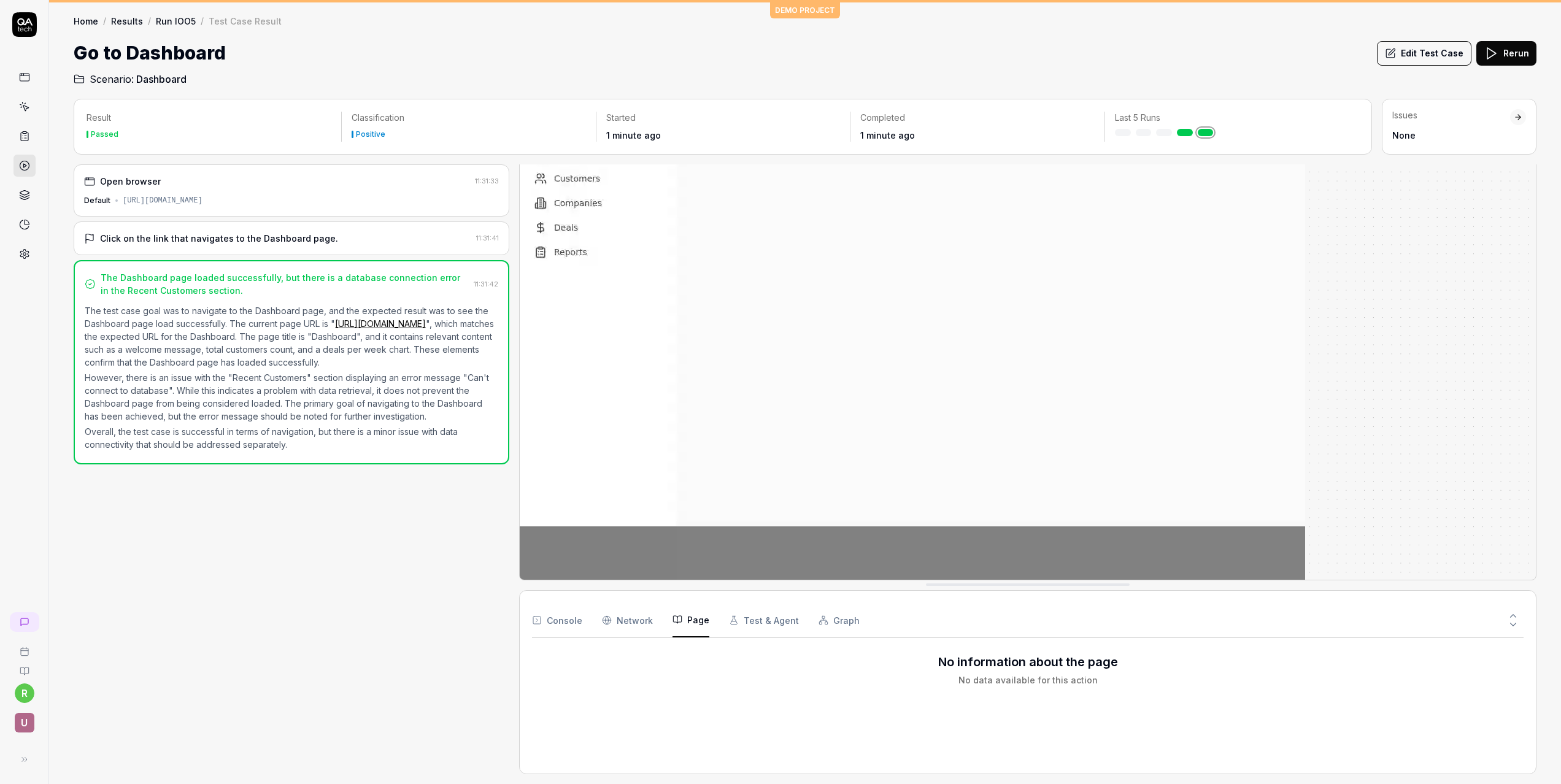
click at [624, 625] on Requests "Network" at bounding box center [627, 620] width 51 height 34
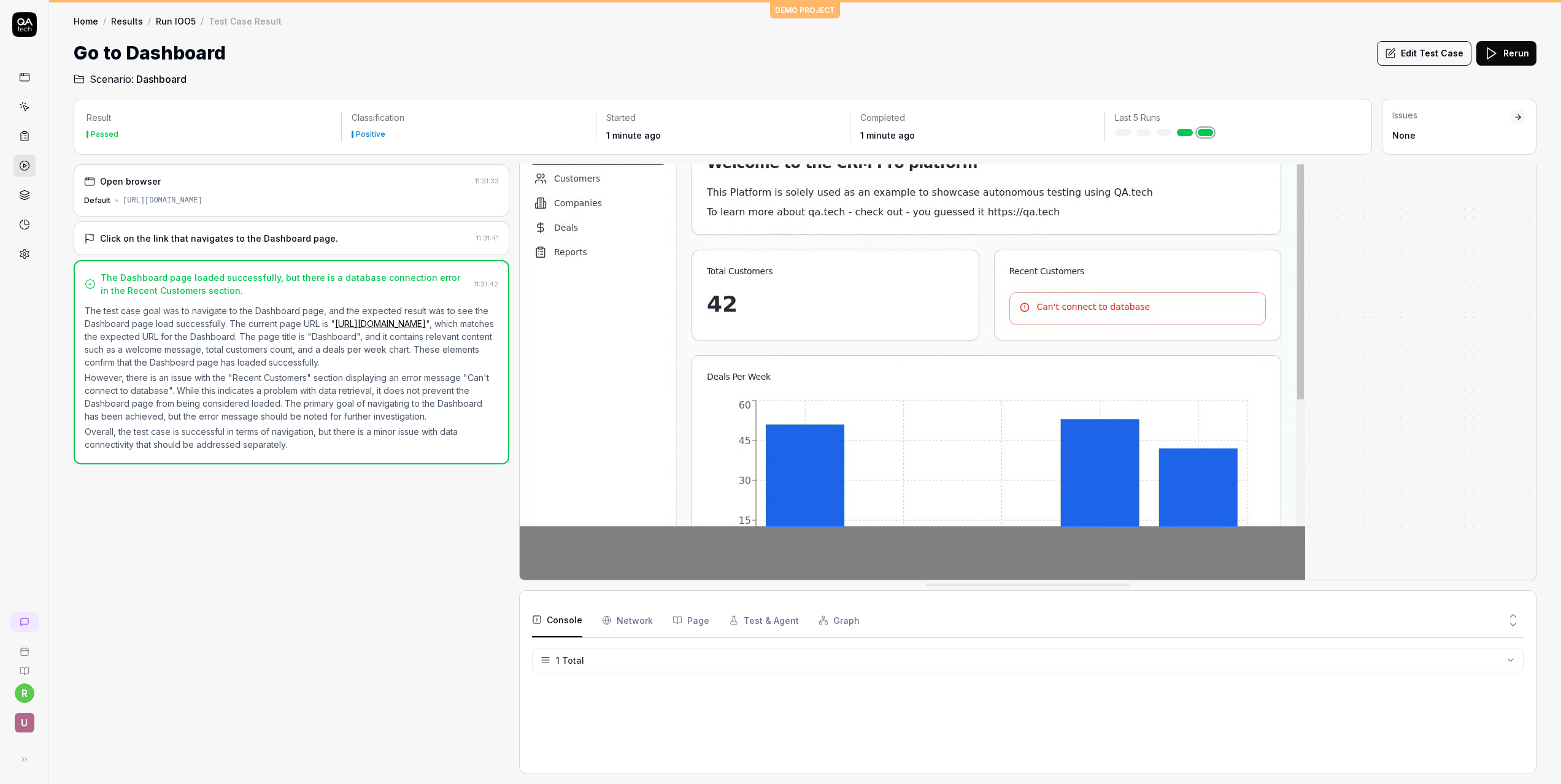
click at [567, 627] on button "Console" at bounding box center [557, 620] width 50 height 34
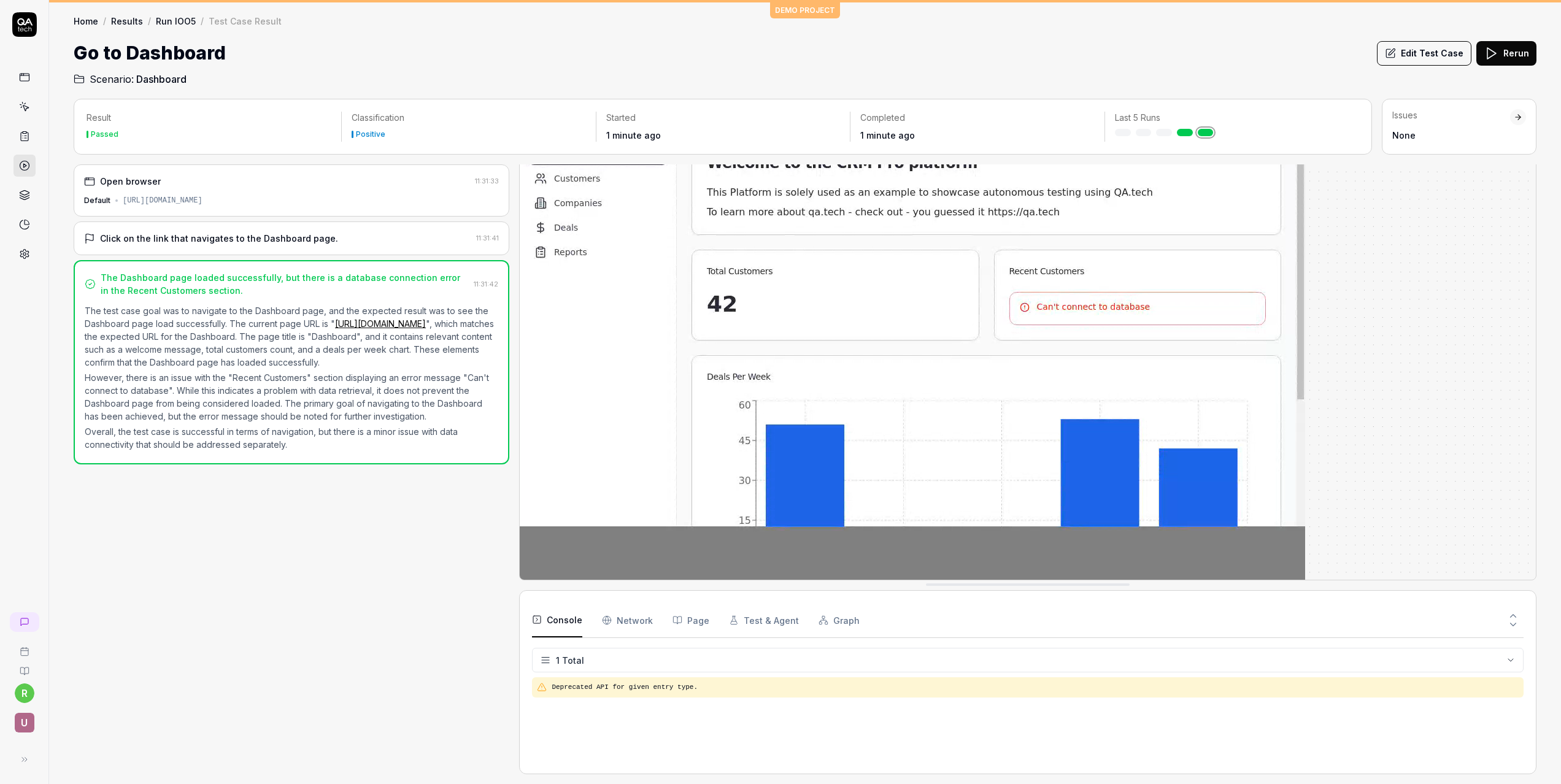
click at [639, 623] on Requests "Network" at bounding box center [627, 620] width 51 height 34
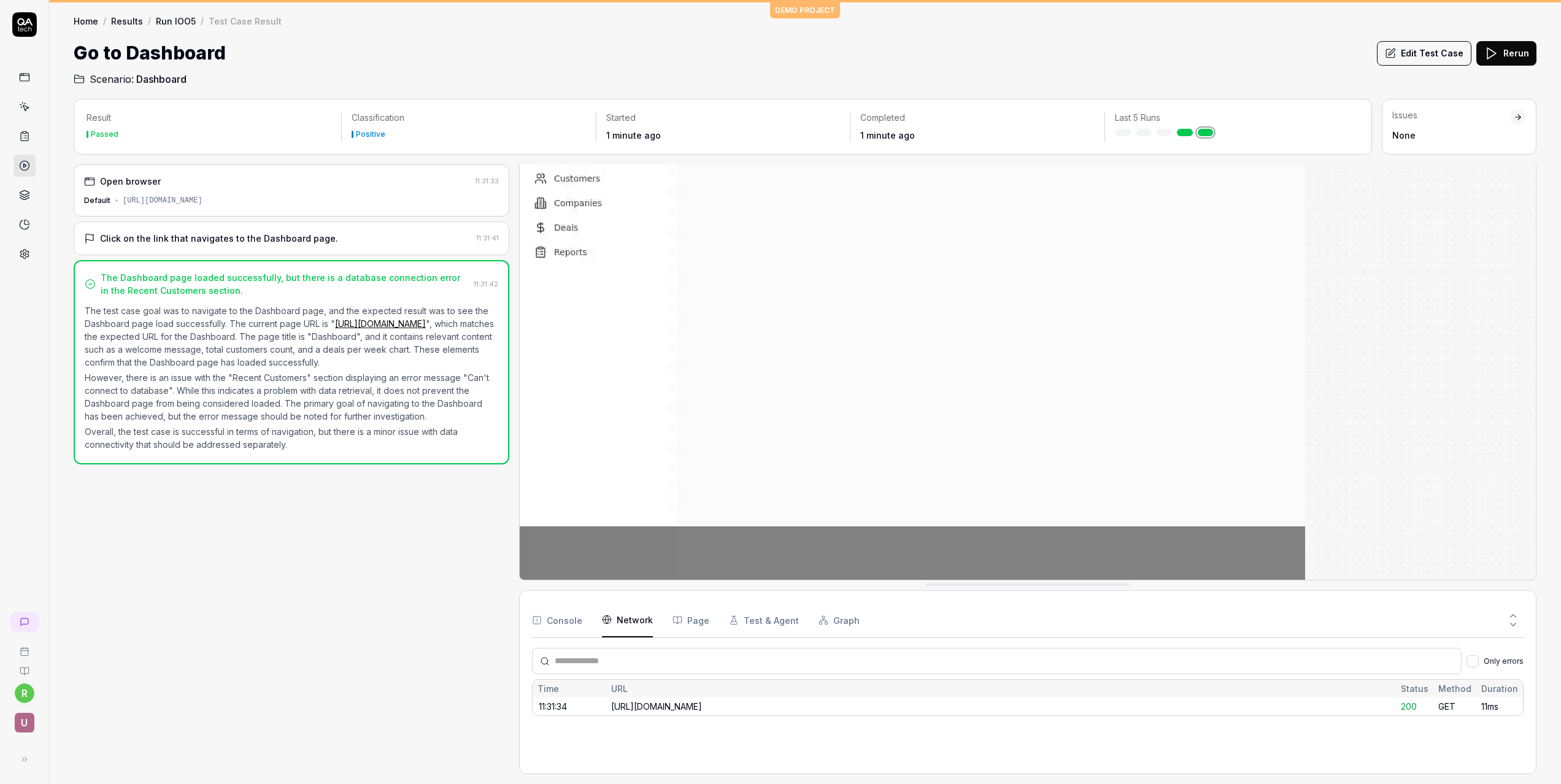
click at [697, 611] on button "Page" at bounding box center [691, 620] width 37 height 34
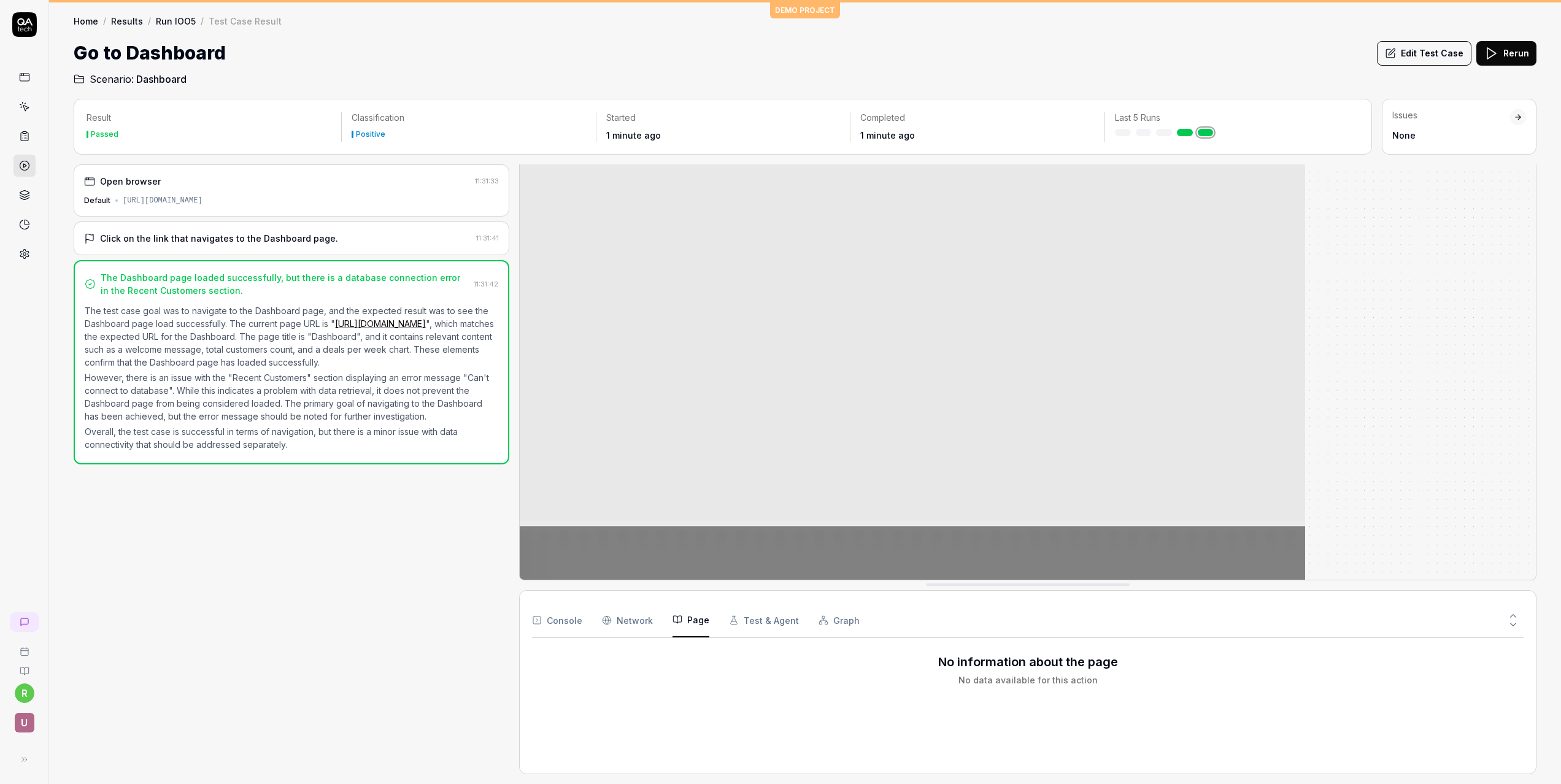
click at [29, 80] on link at bounding box center [24, 77] width 22 height 22
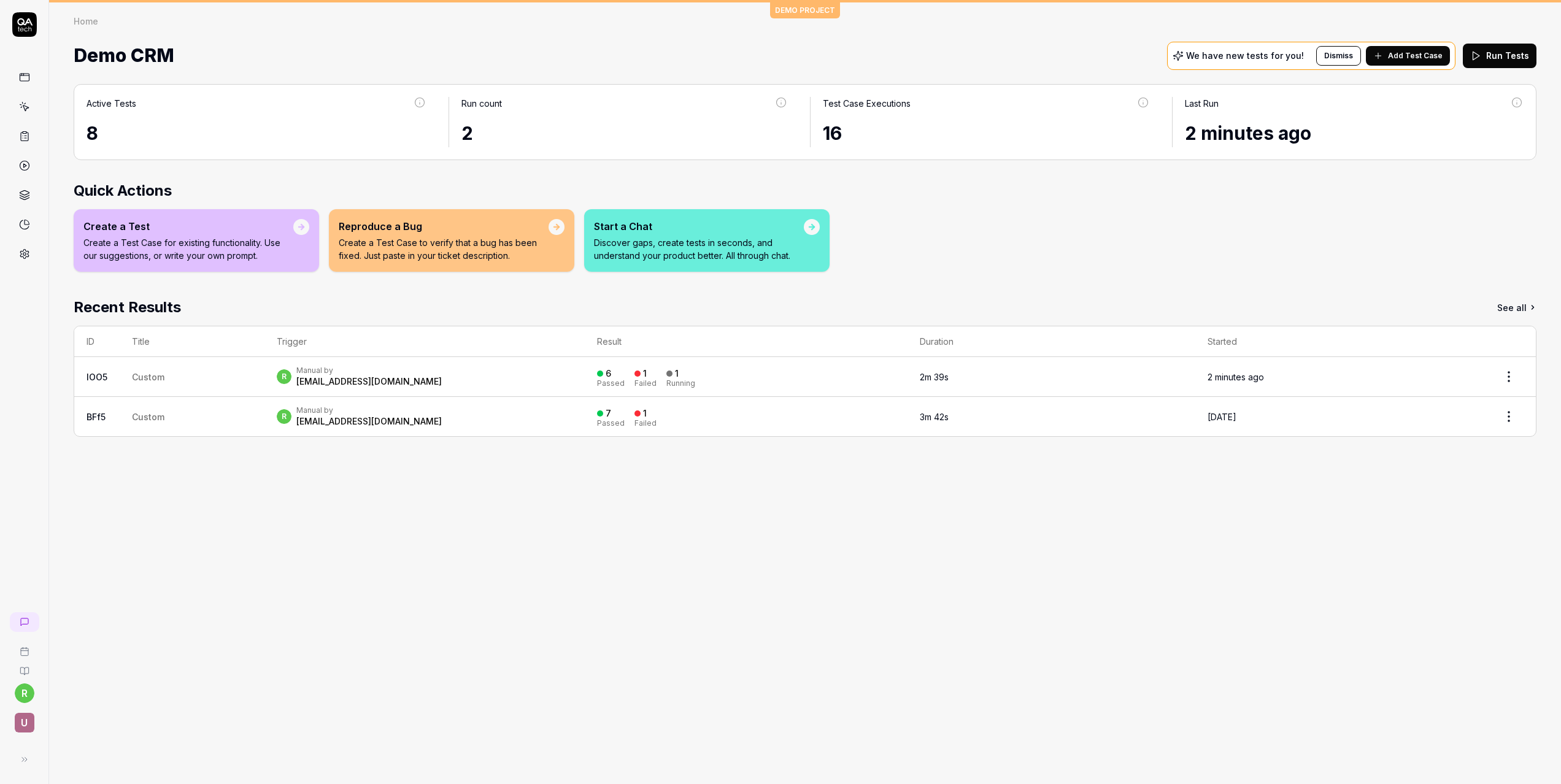
click at [1381, 59] on icon at bounding box center [1377, 55] width 10 height 10
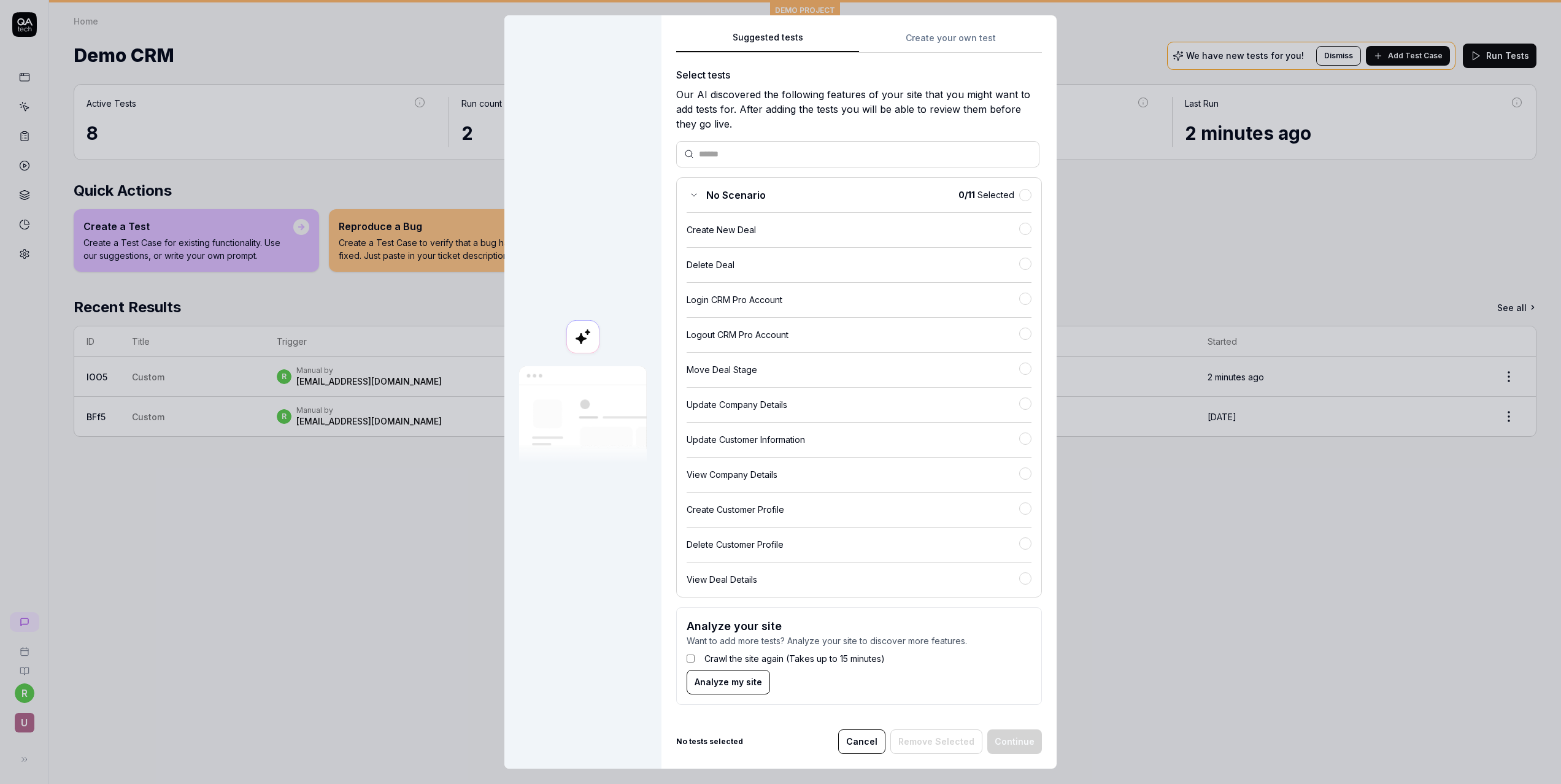
click at [873, 740] on button "Cancel" at bounding box center [862, 741] width 47 height 25
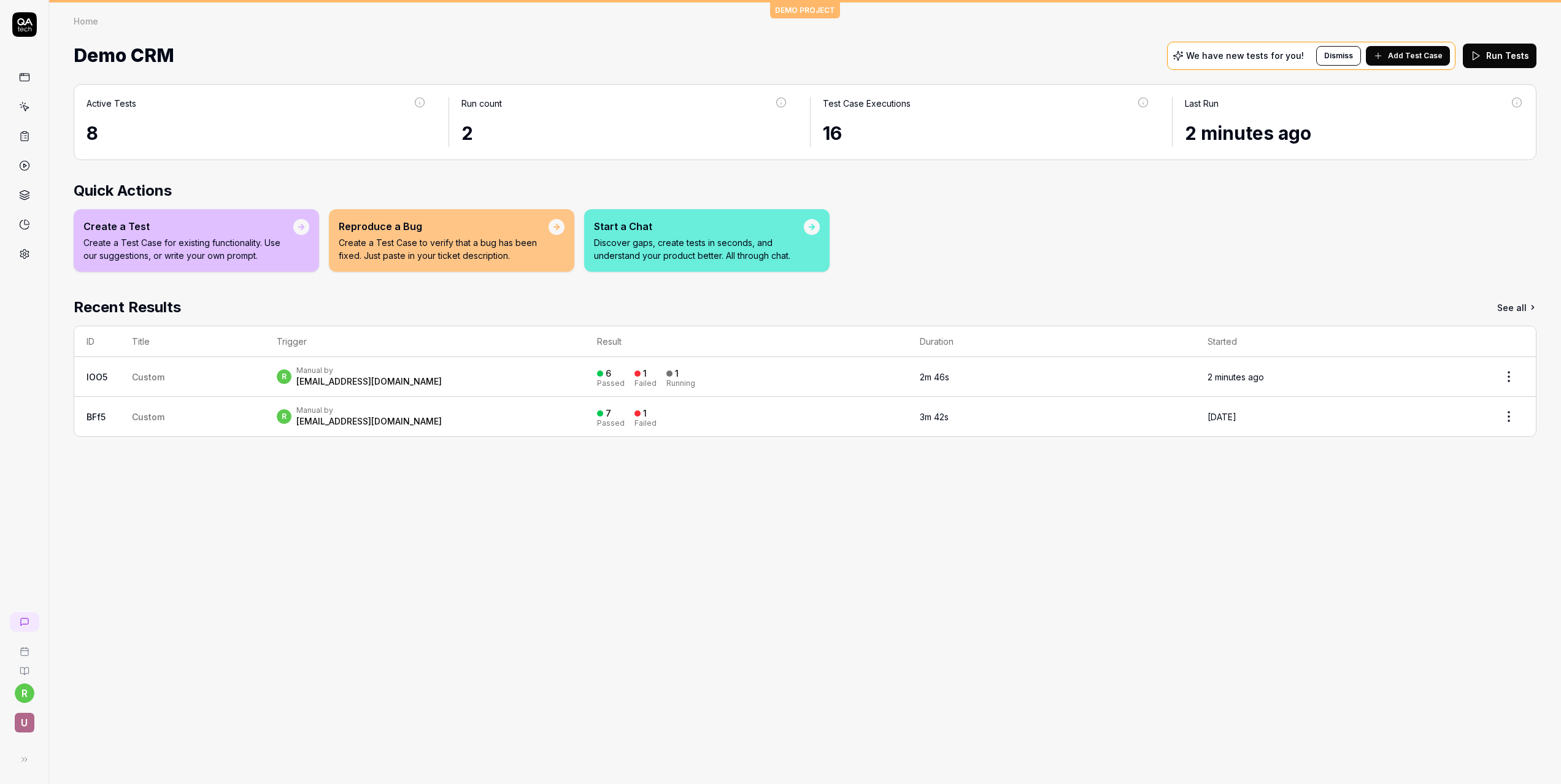
click at [149, 560] on div "Active Tests 8 Run count 2 Test Case Executions 16 Last Run 2 minutes ago Quick…" at bounding box center [805, 428] width 1512 height 712
click at [28, 254] on icon at bounding box center [24, 254] width 11 height 11
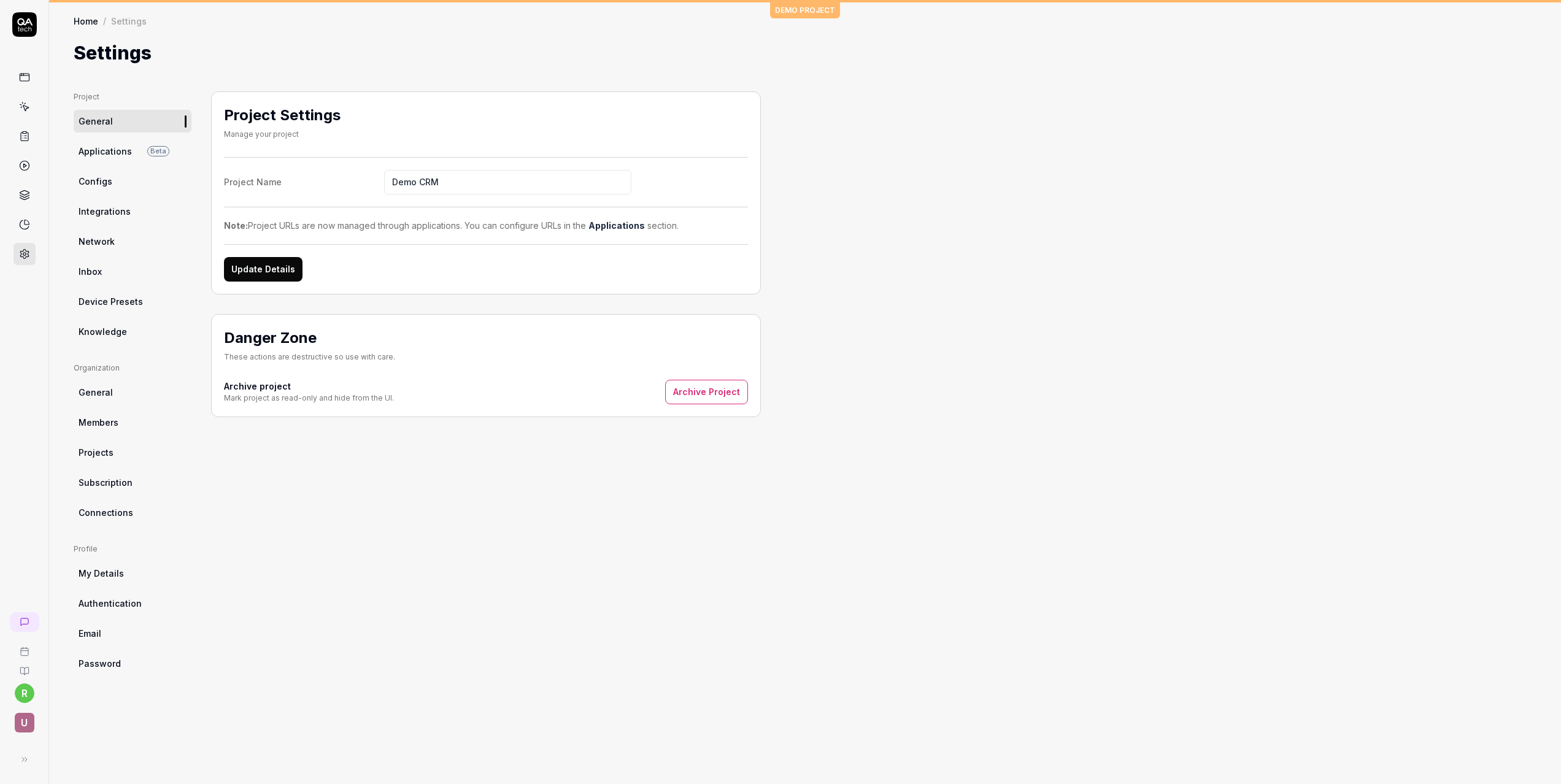
click at [149, 210] on link "Integrations" at bounding box center [133, 212] width 118 height 23
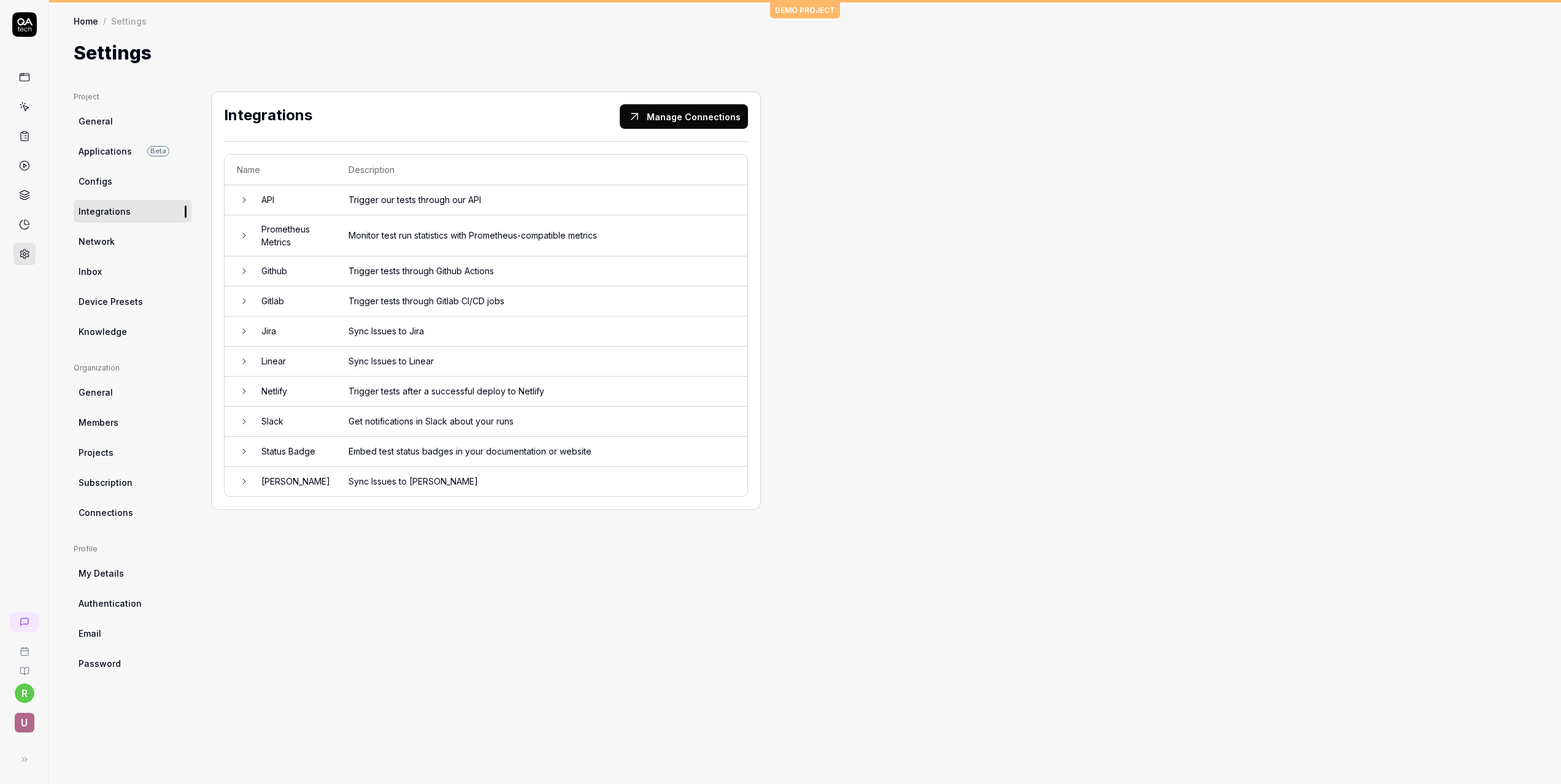
click at [163, 187] on link "Configs" at bounding box center [133, 182] width 118 height 23
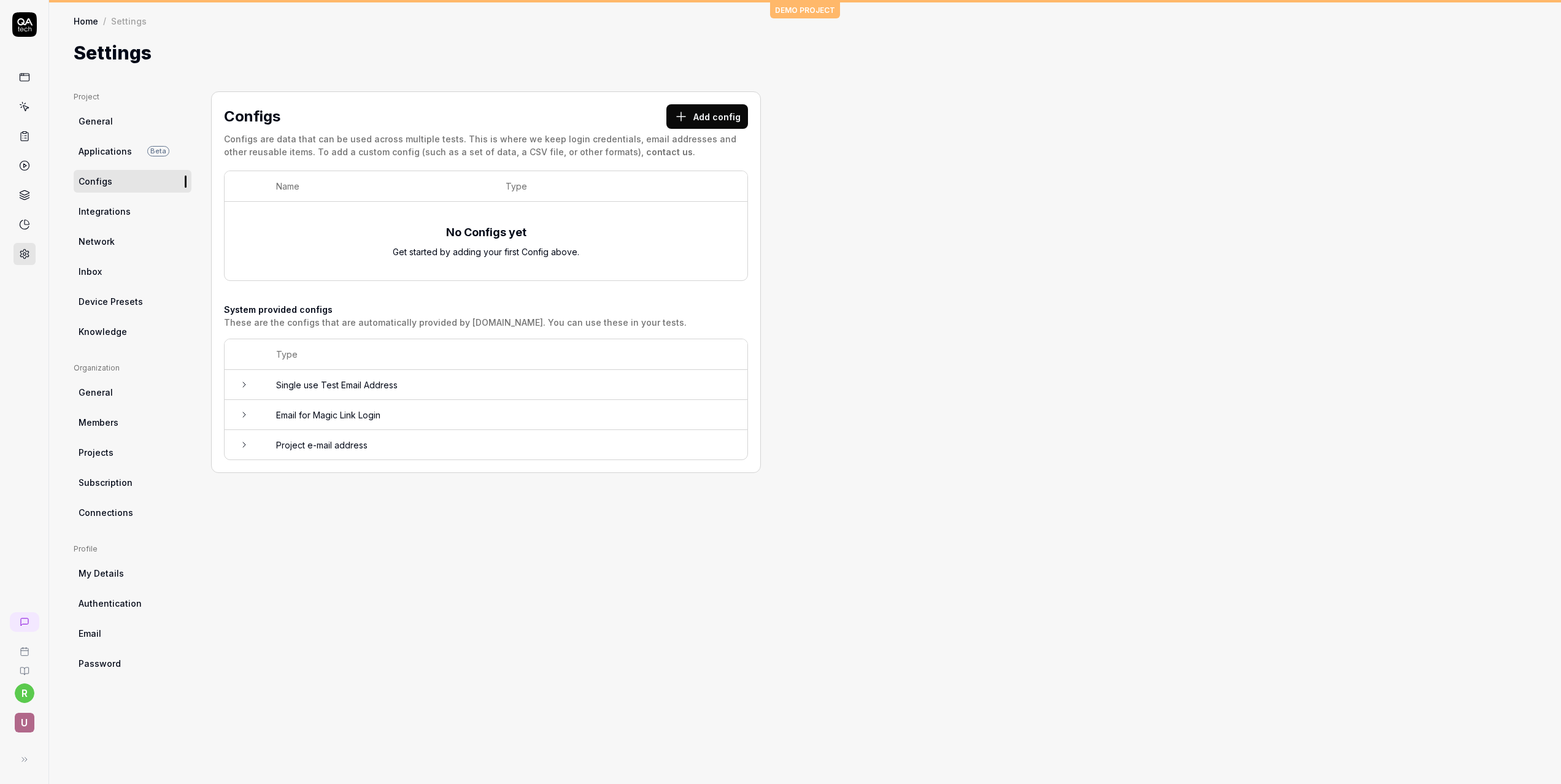
click at [113, 152] on span "Applications" at bounding box center [105, 151] width 54 height 13
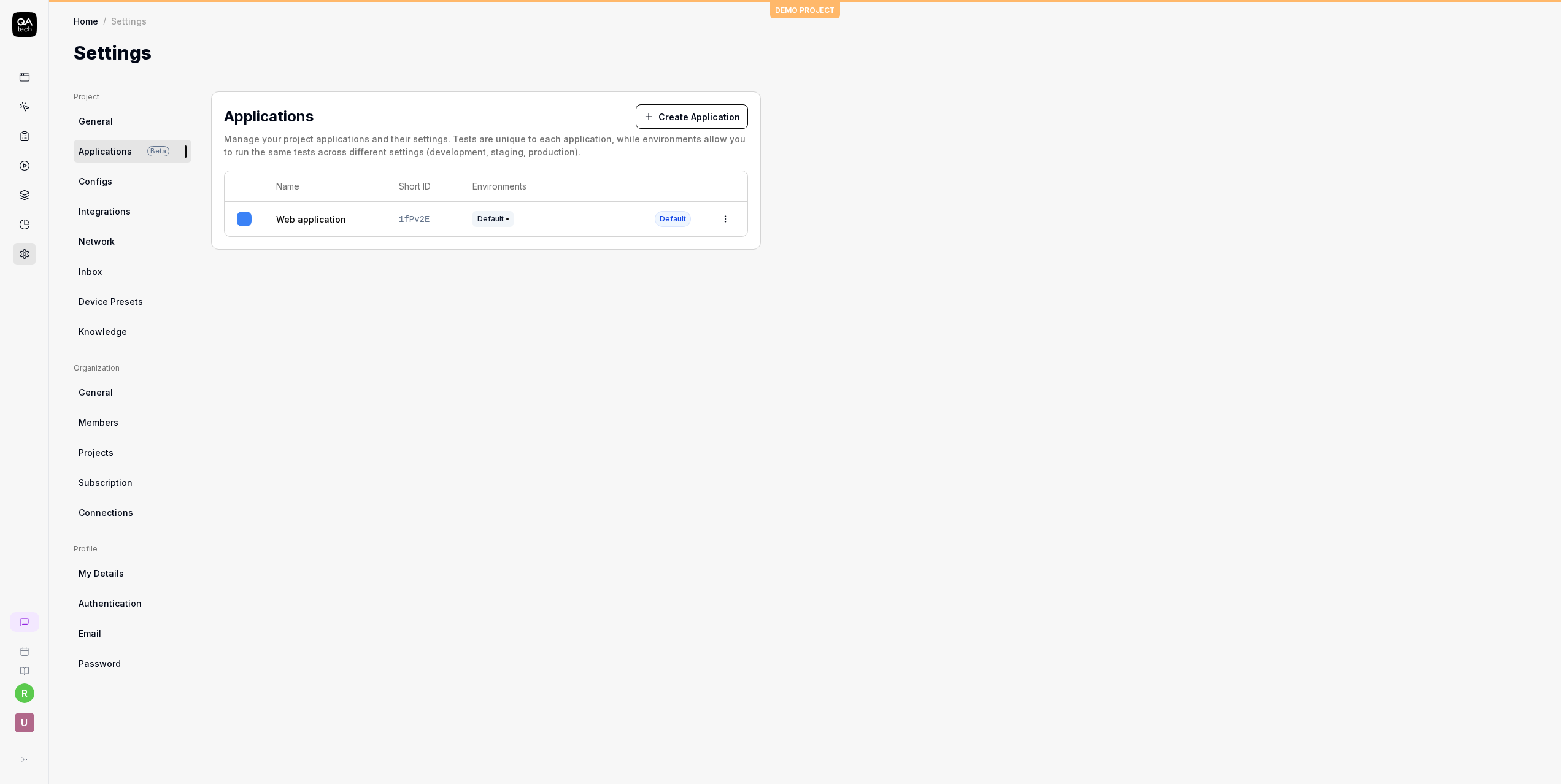
click at [113, 127] on link "General" at bounding box center [133, 121] width 118 height 23
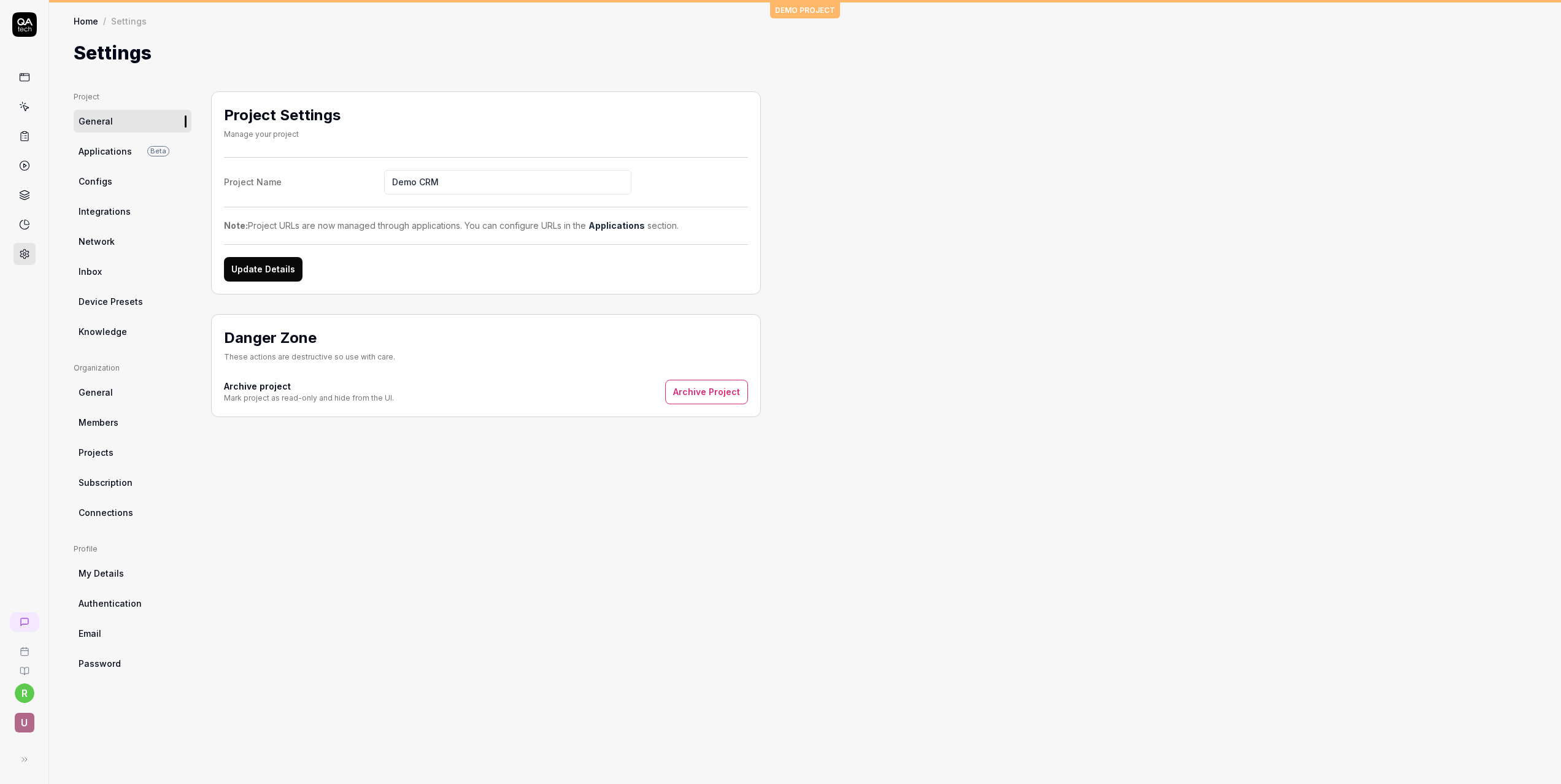
drag, startPoint x: 29, startPoint y: 75, endPoint x: 27, endPoint y: 58, distance: 17.1
click at [29, 75] on link at bounding box center [24, 77] width 22 height 22
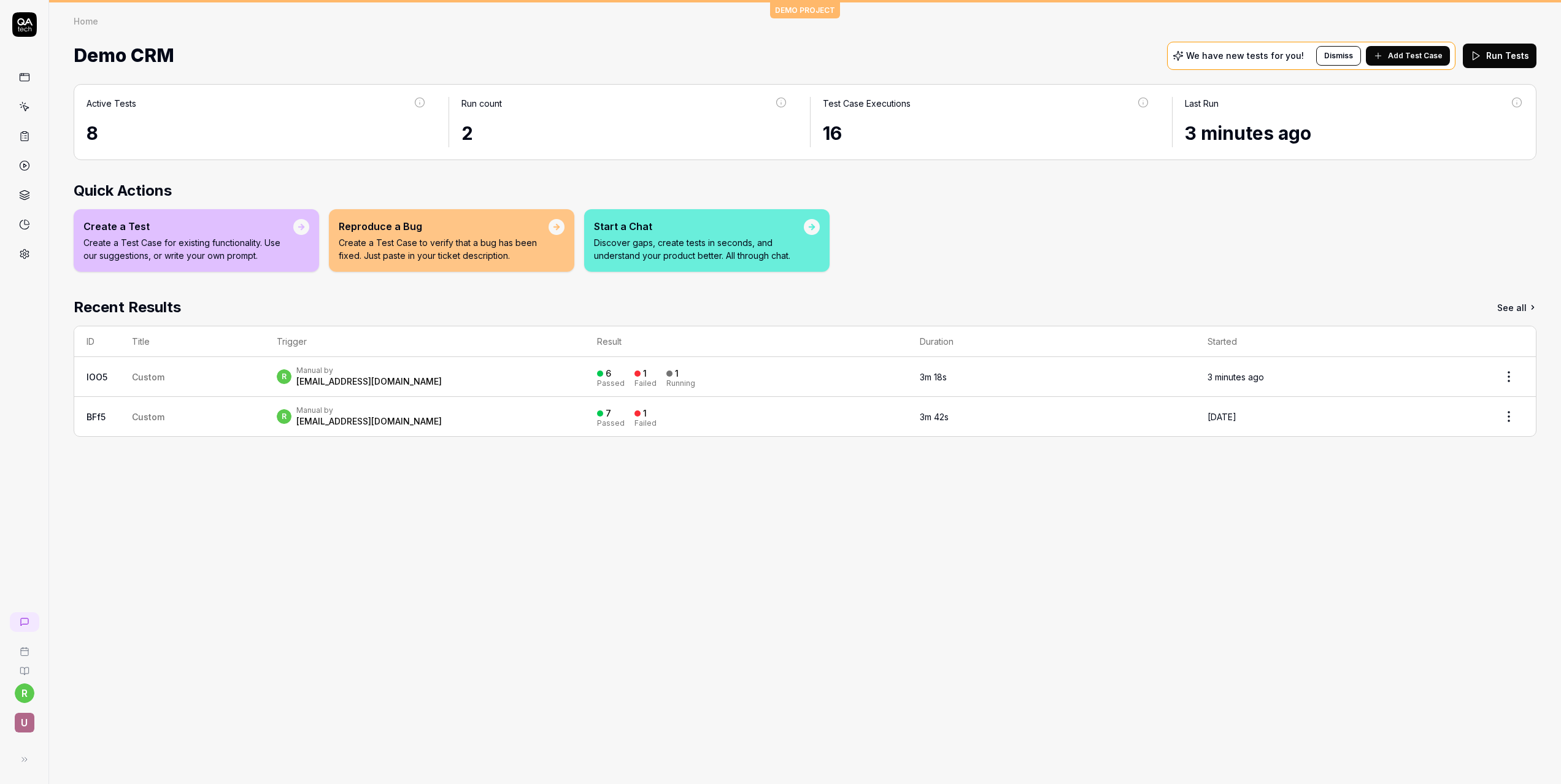
click at [20, 18] on icon at bounding box center [24, 24] width 25 height 25
